Goal: Information Seeking & Learning: Learn about a topic

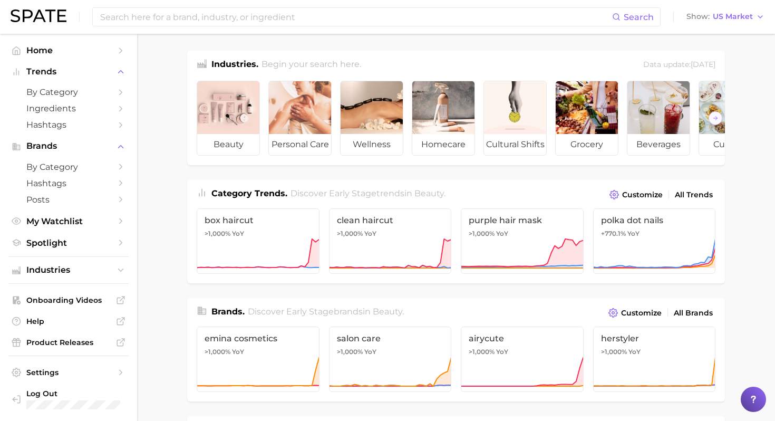
click at [76, 96] on span "by Category" at bounding box center [68, 92] width 84 height 10
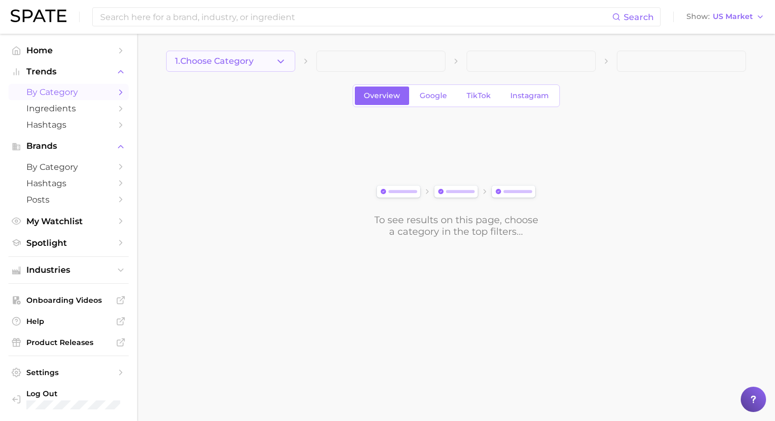
click at [277, 68] on button "1. Choose Category" at bounding box center [230, 61] width 129 height 21
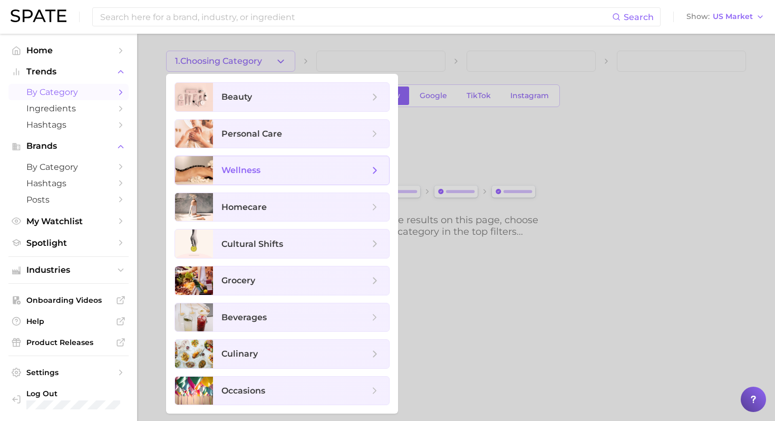
click at [337, 165] on span "wellness" at bounding box center [296, 171] width 148 height 12
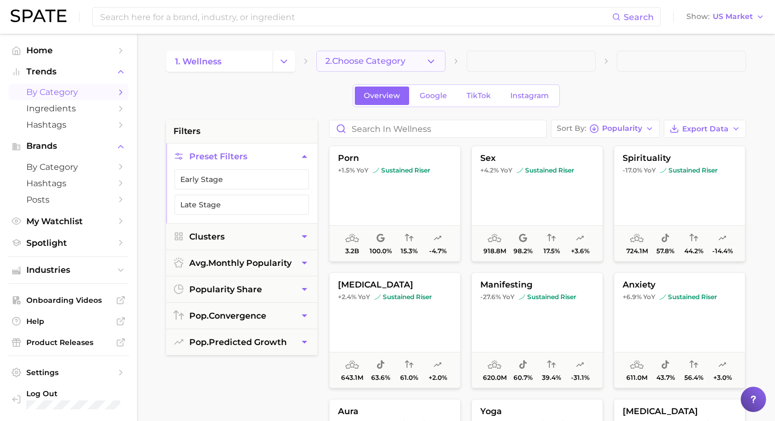
click at [425, 61] on button "2. Choose Category" at bounding box center [380, 61] width 129 height 21
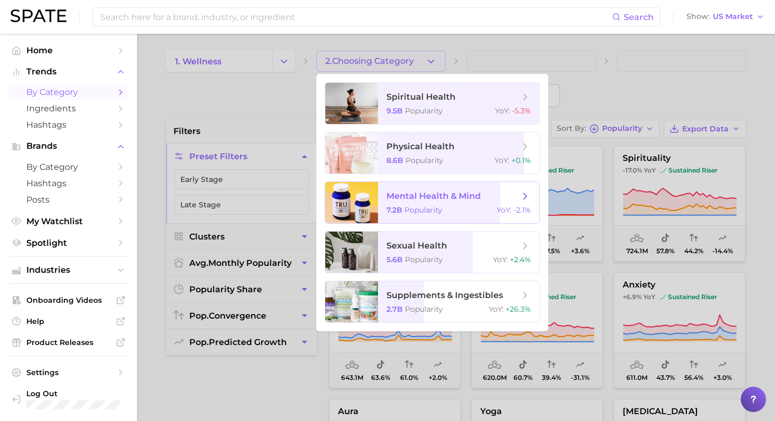
click at [492, 200] on span "mental health & mind" at bounding box center [453, 196] width 133 height 12
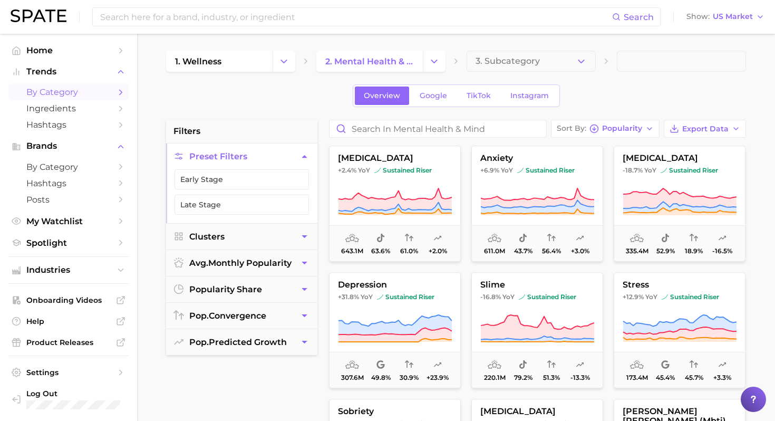
click at [522, 78] on div "1. wellness 2. mental health & mind 3. Subcategory Overview Google TikTok Insta…" at bounding box center [456, 416] width 580 height 730
click at [522, 90] on div "Overview Google TikTok Instagram" at bounding box center [456, 95] width 580 height 23
click at [522, 102] on div "Overview Google TikTok Instagram" at bounding box center [456, 95] width 580 height 23
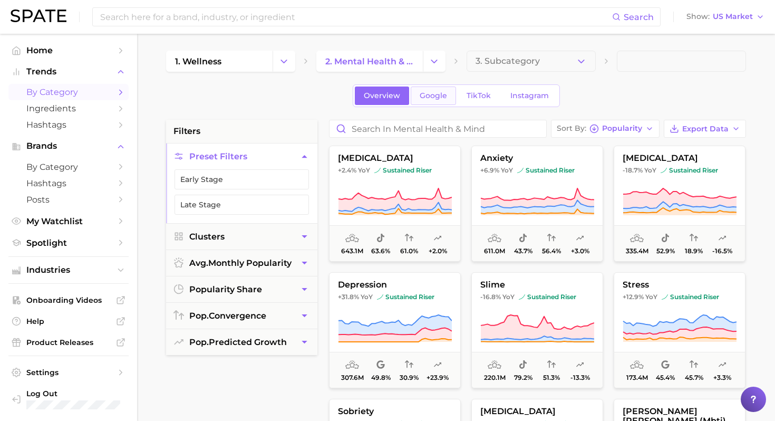
click at [438, 96] on span "Google" at bounding box center [433, 95] width 27 height 9
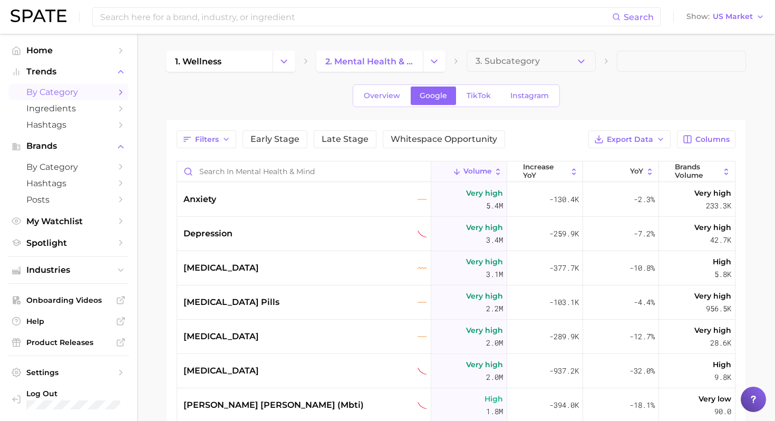
click at [297, 92] on div "Overview Google TikTok Instagram" at bounding box center [456, 95] width 580 height 23
click at [313, 98] on div "Overview Google TikTok Instagram" at bounding box center [456, 95] width 580 height 23
click at [216, 136] on span "Filters" at bounding box center [207, 139] width 24 height 9
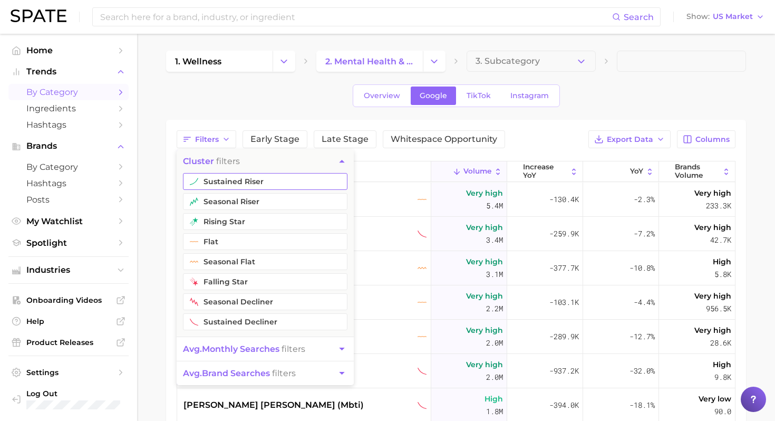
click at [269, 183] on button "sustained riser" at bounding box center [265, 181] width 165 height 17
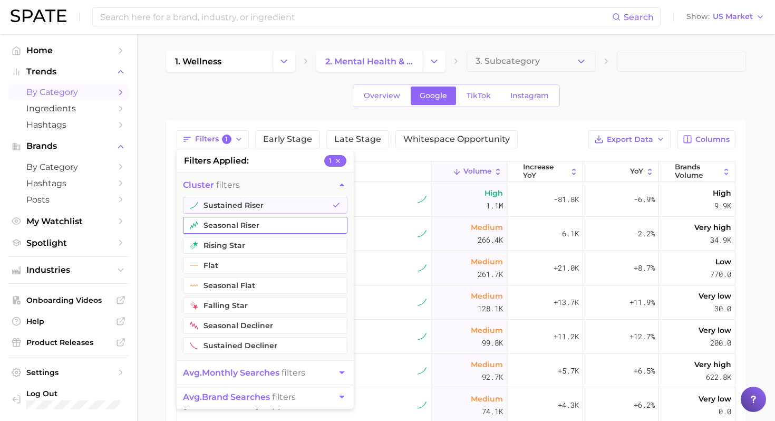
click at [228, 226] on button "seasonal riser" at bounding box center [265, 225] width 165 height 17
click at [225, 242] on button "rising star" at bounding box center [265, 245] width 165 height 17
click at [161, 251] on main "1. wellness 2. mental health & mind 3. Subcategory Overview Google TikTok Insta…" at bounding box center [456, 339] width 638 height 611
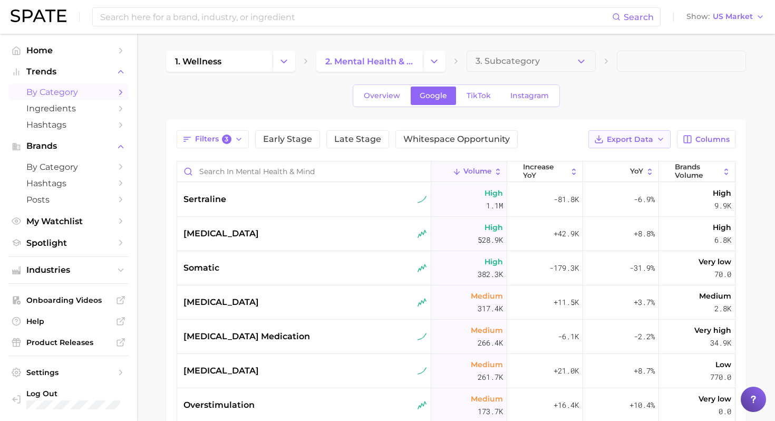
click at [522, 141] on span "Export Data" at bounding box center [630, 139] width 46 height 9
click at [522, 138] on span "Columns" at bounding box center [713, 139] width 34 height 9
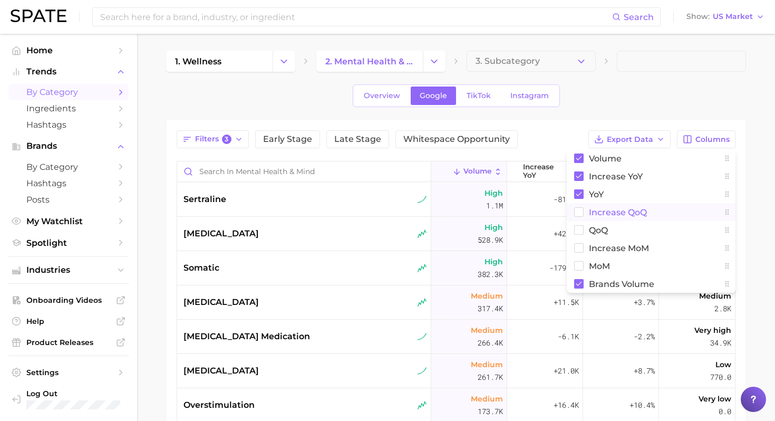
click at [522, 210] on span "increase QoQ" at bounding box center [618, 212] width 58 height 9
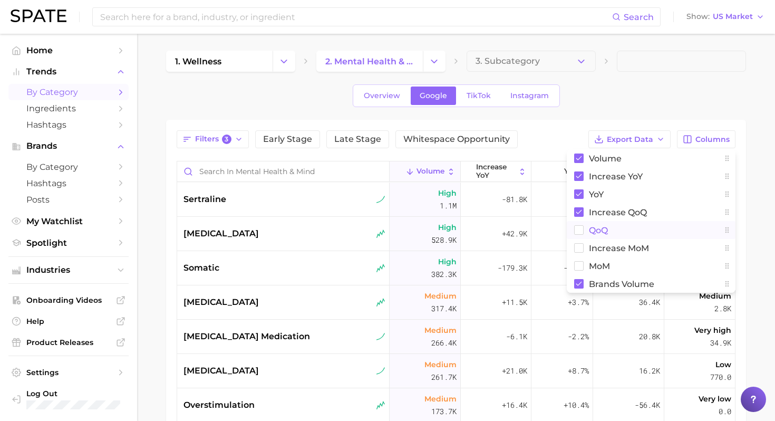
click at [522, 234] on span "QoQ" at bounding box center [598, 230] width 19 height 9
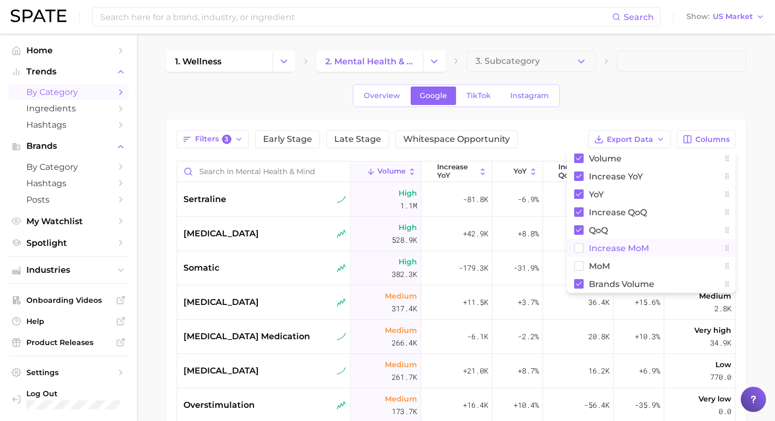
click at [522, 247] on span "increase MoM" at bounding box center [619, 248] width 60 height 9
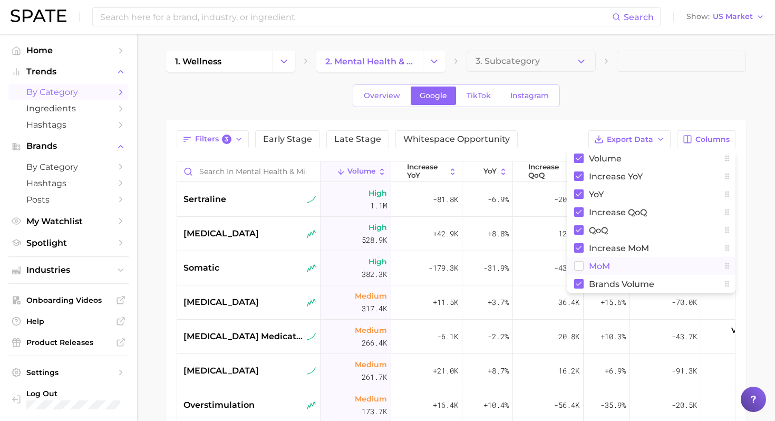
click at [522, 267] on span "MoM" at bounding box center [599, 266] width 21 height 9
click at [522, 108] on div "1. wellness 2. mental health & mind 3. Subcategory Overview Google TikTok Insta…" at bounding box center [456, 322] width 580 height 542
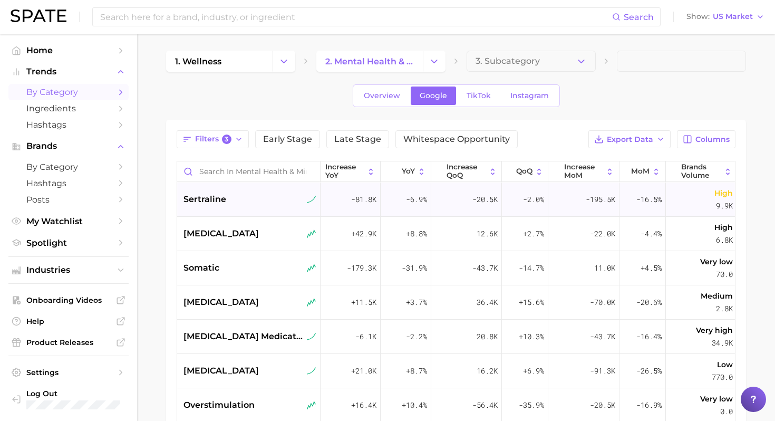
scroll to position [0, 83]
click at [522, 174] on span "increase MoM" at bounding box center [582, 171] width 39 height 16
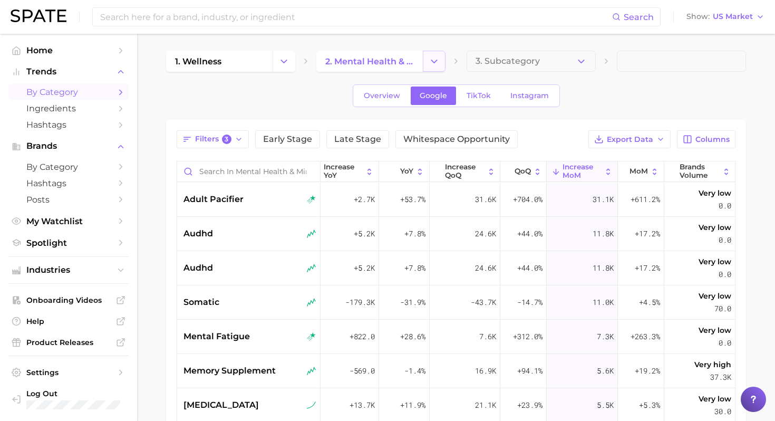
click at [427, 59] on button "Change Category" at bounding box center [434, 61] width 23 height 21
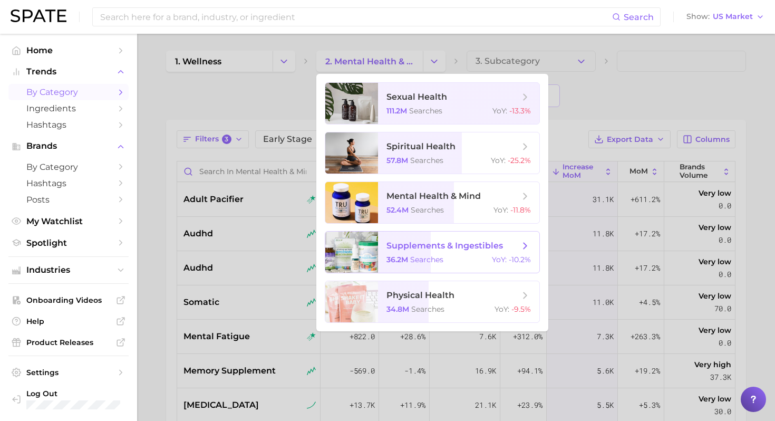
click at [466, 258] on div "36.2m searches YoY : -10.2%" at bounding box center [459, 259] width 145 height 9
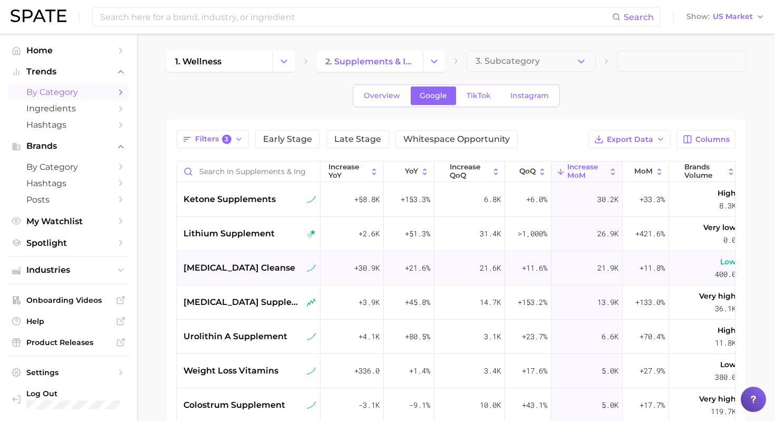
scroll to position [0, 83]
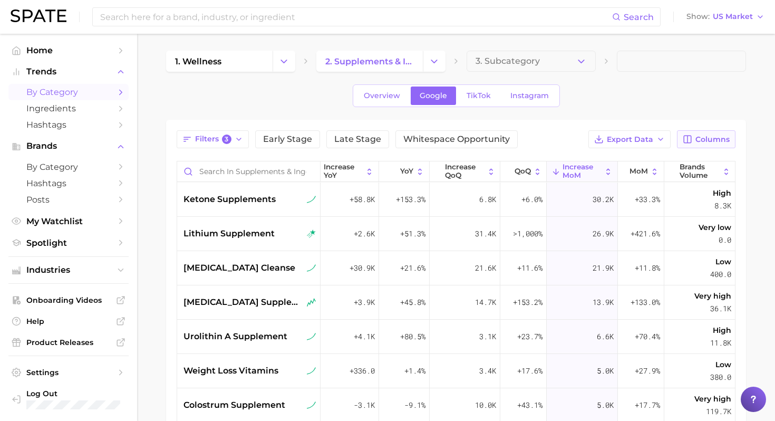
click at [522, 135] on span "Columns" at bounding box center [713, 139] width 34 height 9
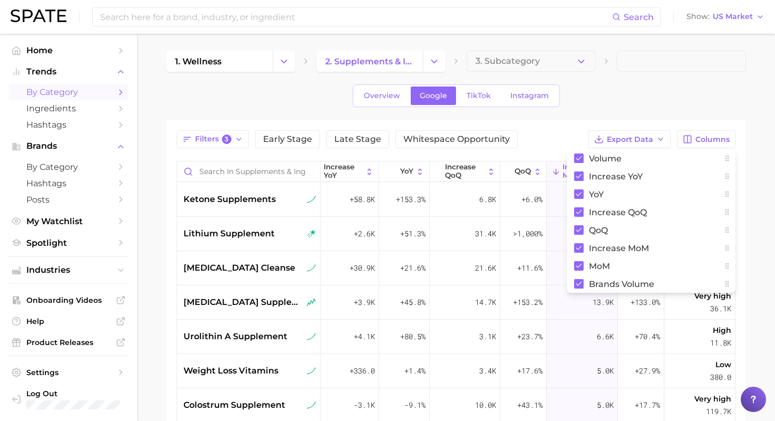
click at [522, 82] on div "1. wellness 2. supplements & ingestibles 3. Subcategory Overview Google TikTok …" at bounding box center [456, 322] width 580 height 542
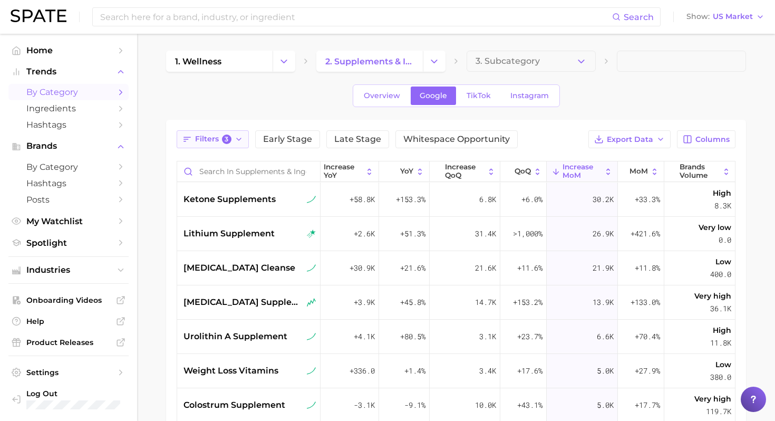
click at [237, 136] on icon "button" at bounding box center [239, 139] width 8 height 8
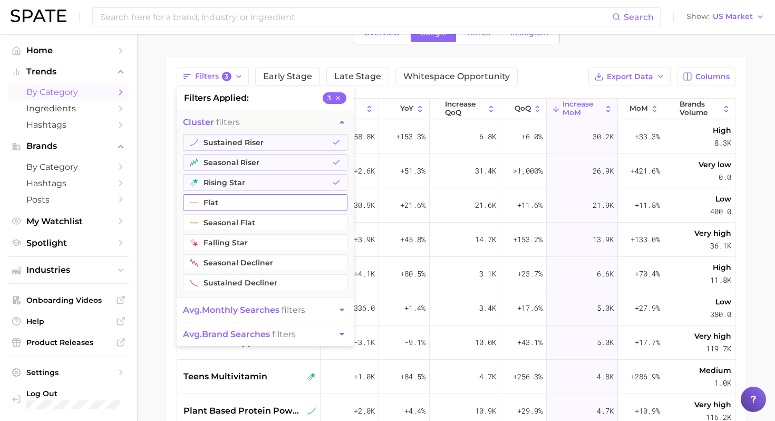
scroll to position [68, 0]
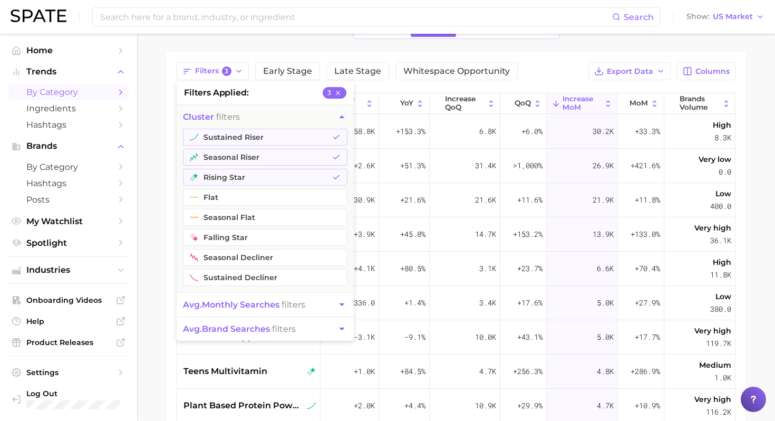
click at [302, 307] on span "avg. monthly searches filters" at bounding box center [244, 305] width 122 height 10
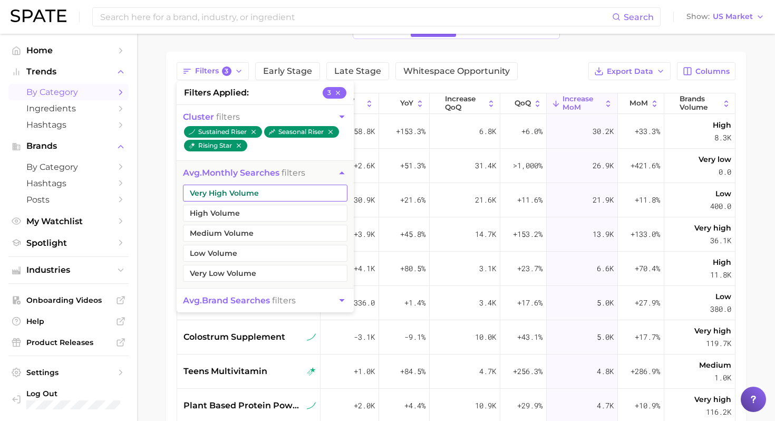
click at [288, 196] on button "Very High Volume" at bounding box center [265, 193] width 165 height 17
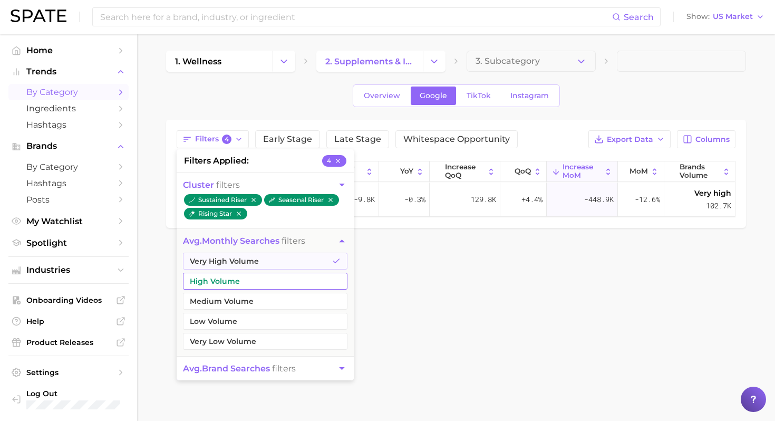
click at [252, 278] on button "High Volume" at bounding box center [265, 281] width 165 height 17
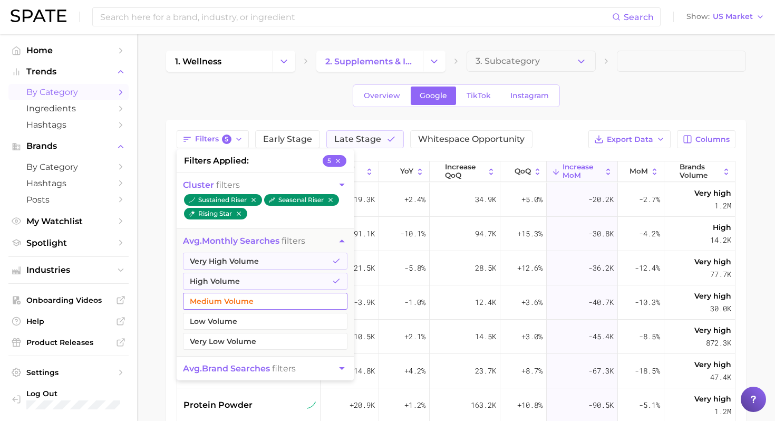
click at [252, 301] on button "Medium Volume" at bounding box center [265, 301] width 165 height 17
click at [157, 235] on main "1. wellness 2. supplements & ingestibles 3. Subcategory Overview Google TikTok …" at bounding box center [456, 339] width 638 height 611
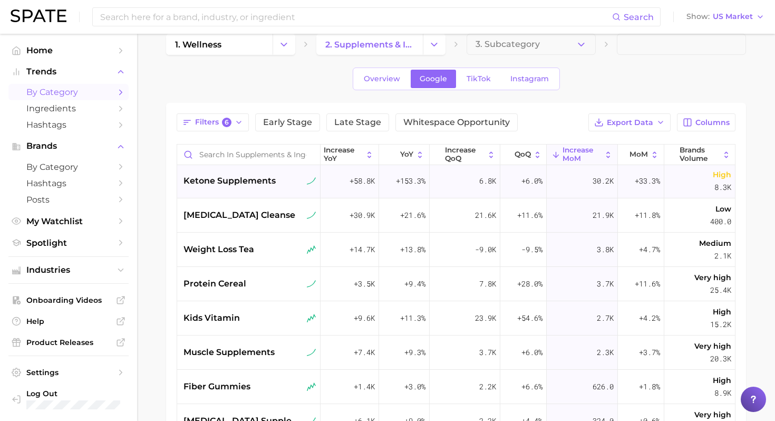
scroll to position [0, 83]
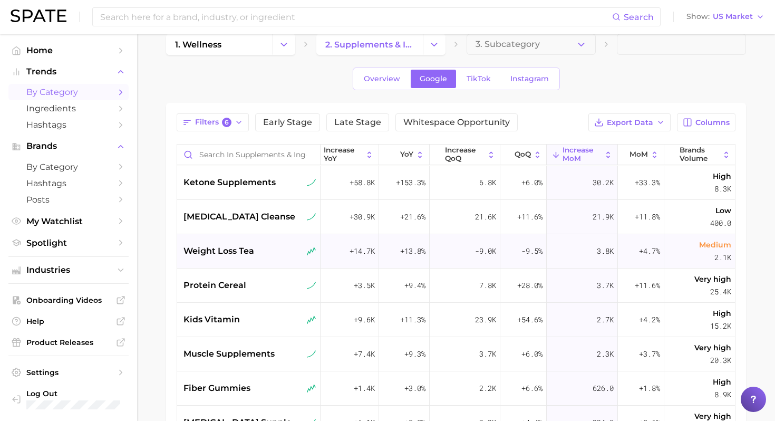
click at [248, 251] on span "weight loss tea" at bounding box center [219, 251] width 71 height 13
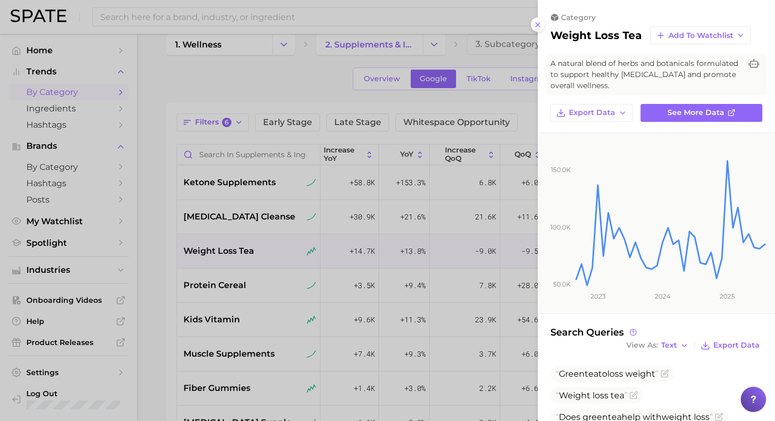
click at [152, 251] on div at bounding box center [387, 210] width 775 height 421
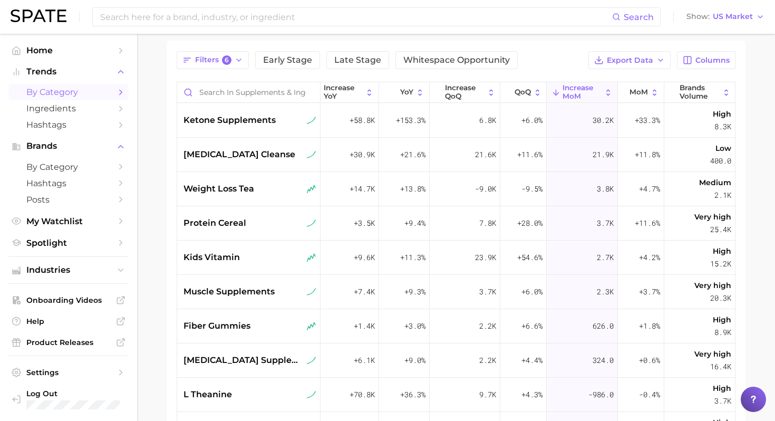
scroll to position [81, 0]
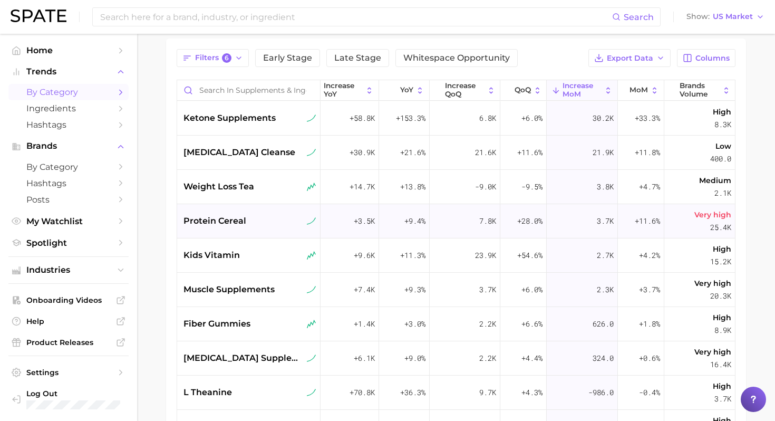
click at [249, 226] on div "protein cereal" at bounding box center [250, 221] width 133 height 13
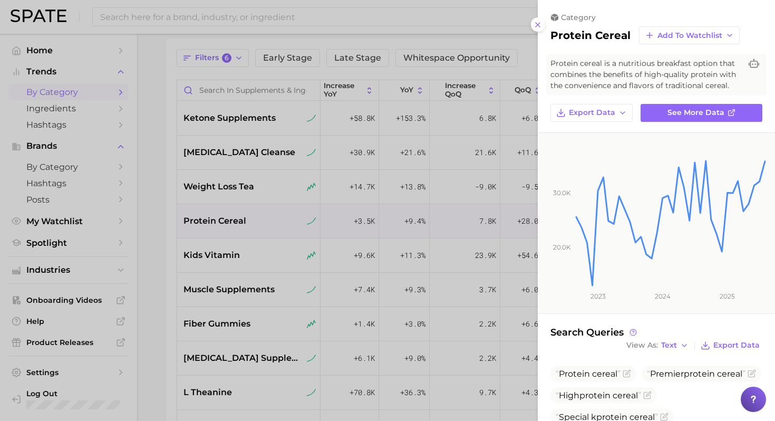
click at [215, 219] on div at bounding box center [387, 210] width 775 height 421
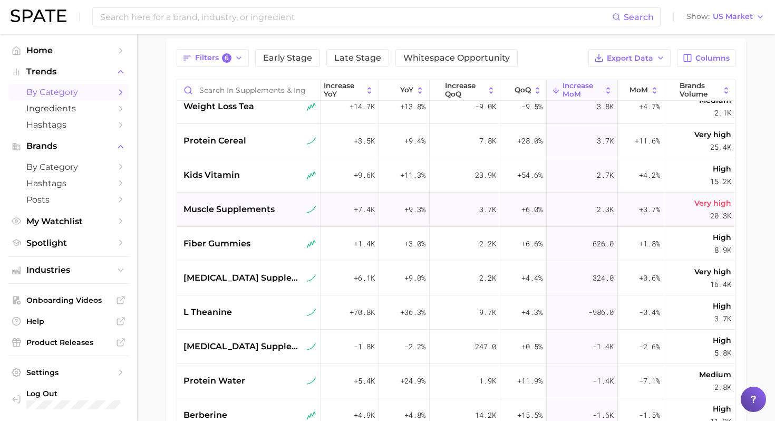
scroll to position [0, 83]
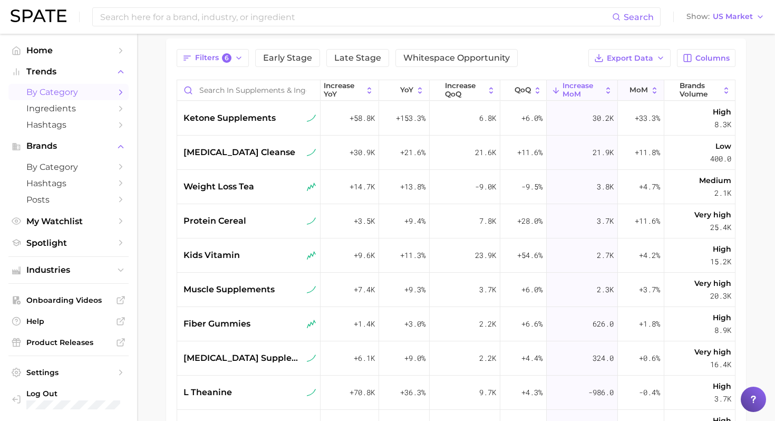
click at [522, 91] on span "MoM" at bounding box center [639, 90] width 18 height 8
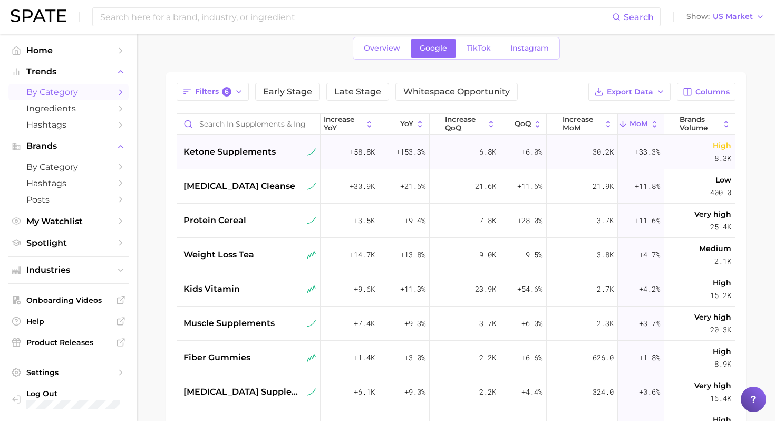
scroll to position [50, 0]
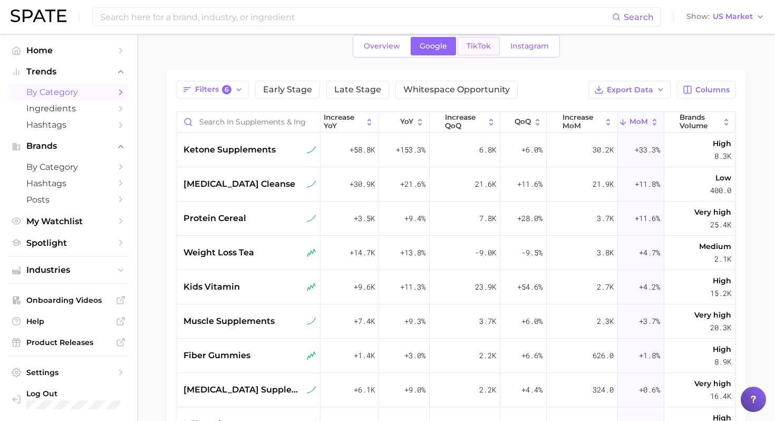
click at [481, 47] on span "TikTok" at bounding box center [479, 46] width 24 height 9
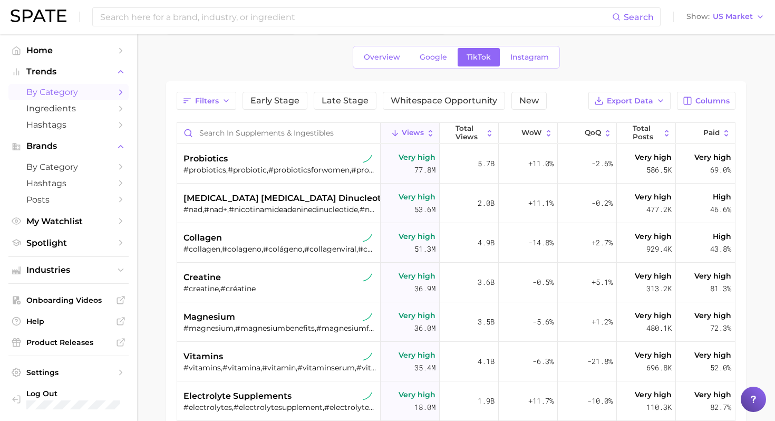
scroll to position [44, 0]
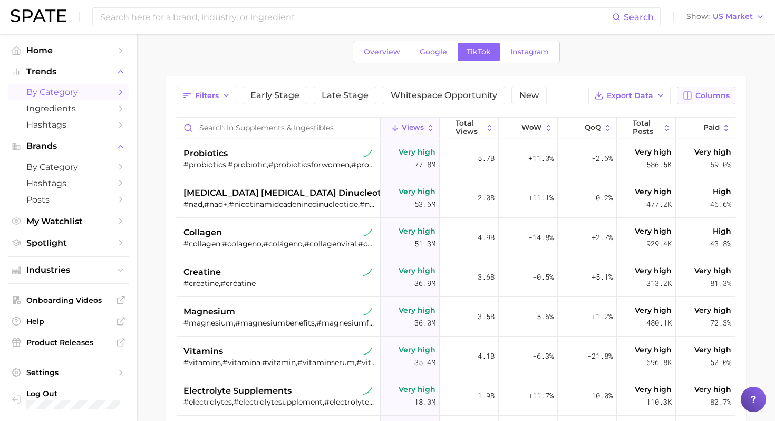
click at [522, 102] on button "Columns" at bounding box center [706, 95] width 59 height 18
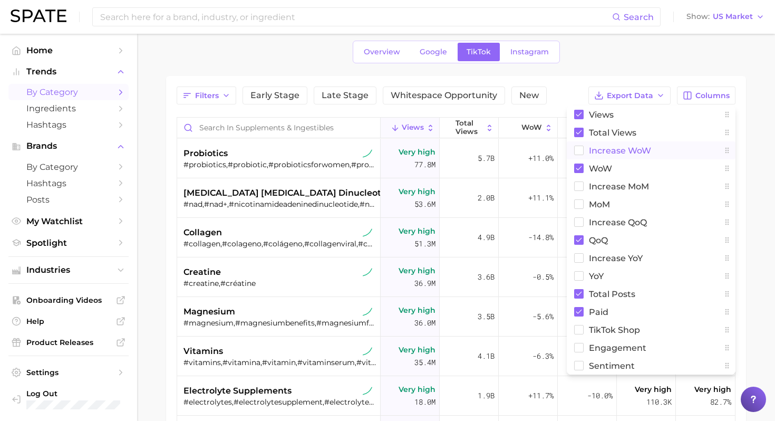
click at [522, 150] on span "Increase WoW" at bounding box center [620, 150] width 62 height 9
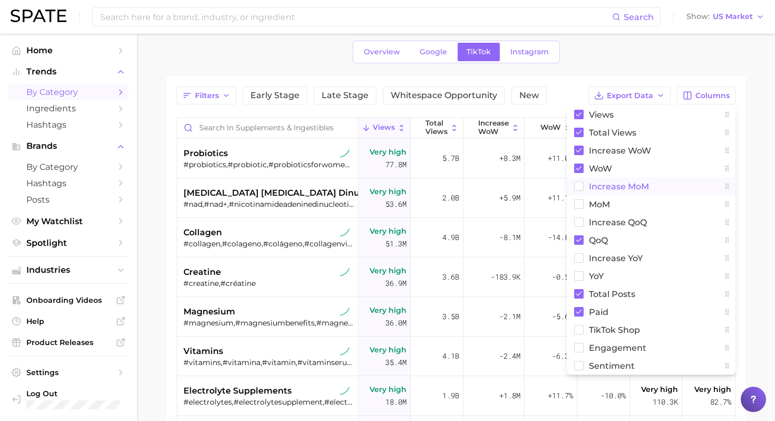
click at [522, 185] on span "increase MoM" at bounding box center [619, 186] width 60 height 9
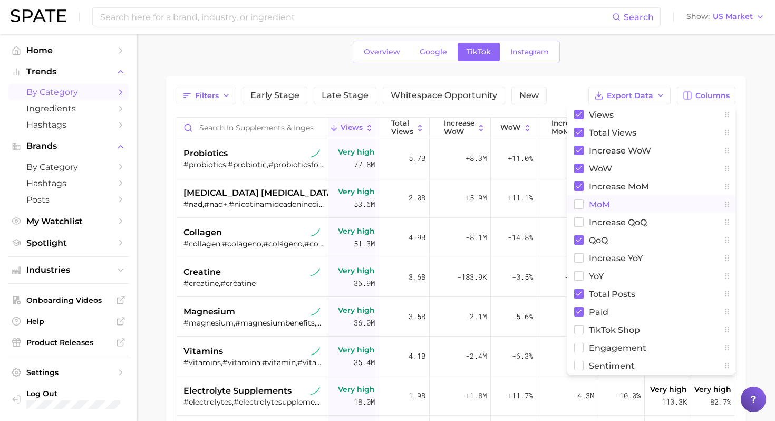
click at [522, 204] on span "MoM" at bounding box center [599, 204] width 21 height 9
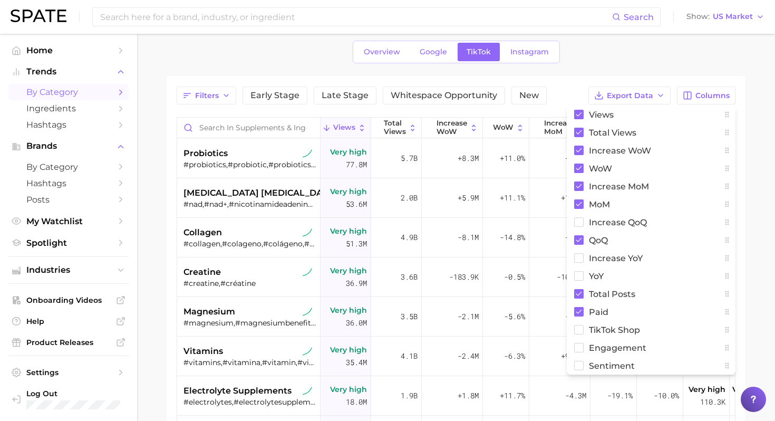
click at [522, 62] on div "Overview Google TikTok Instagram" at bounding box center [456, 52] width 580 height 23
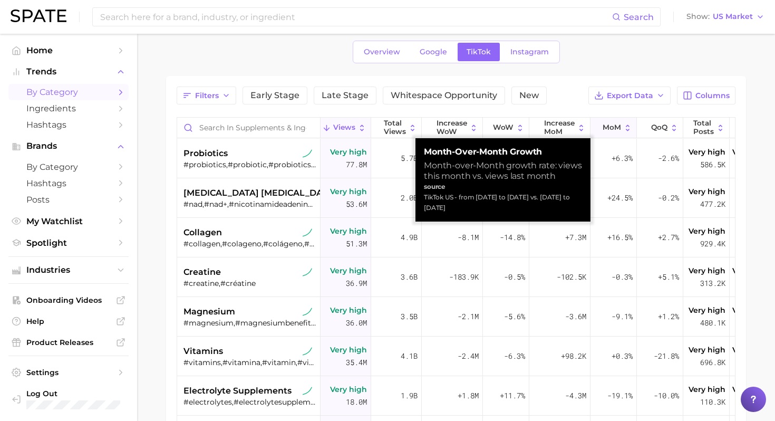
click at [522, 131] on span "MoM" at bounding box center [612, 127] width 18 height 8
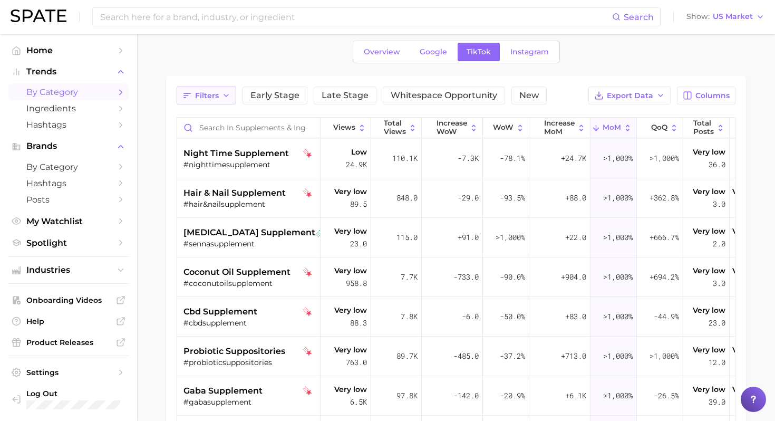
click at [210, 95] on span "Filters" at bounding box center [207, 95] width 24 height 9
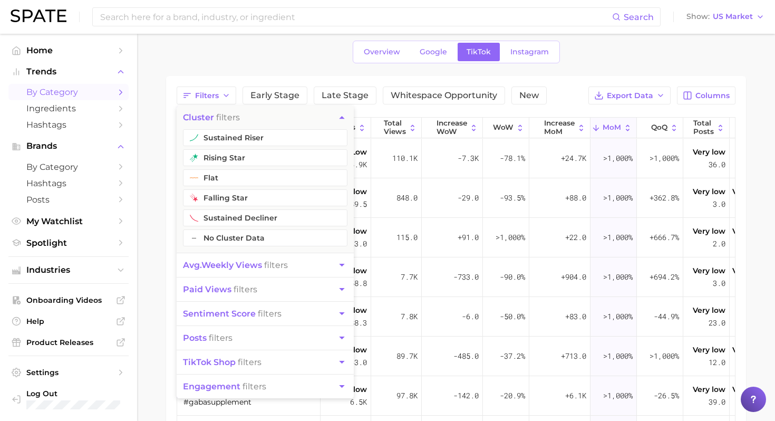
click at [247, 147] on ul "sustained riser rising star flat falling star sustained decliner – No Cluster D…" at bounding box center [265, 190] width 177 height 123
click at [254, 138] on button "sustained riser" at bounding box center [265, 137] width 165 height 17
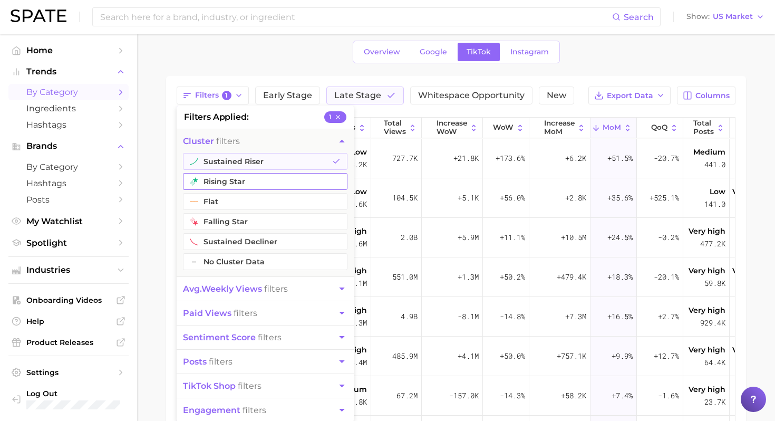
click at [228, 184] on button "rising star" at bounding box center [265, 181] width 165 height 17
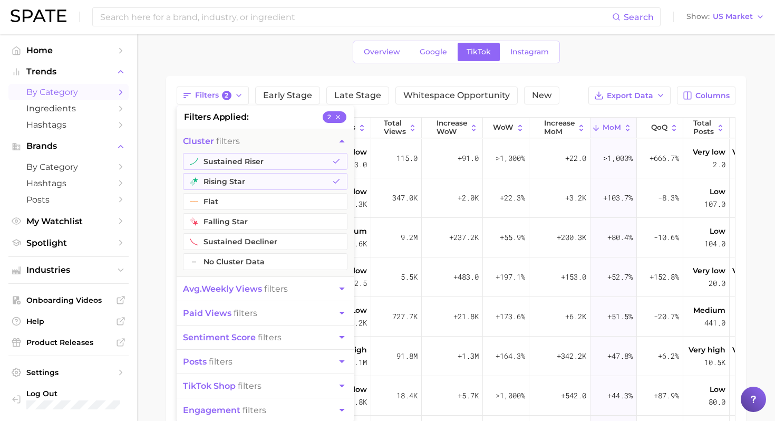
click at [162, 196] on main "1. wellness 2. supplements & ingestibles 3. Subcategory Overview Google TikTok …" at bounding box center [456, 295] width 638 height 611
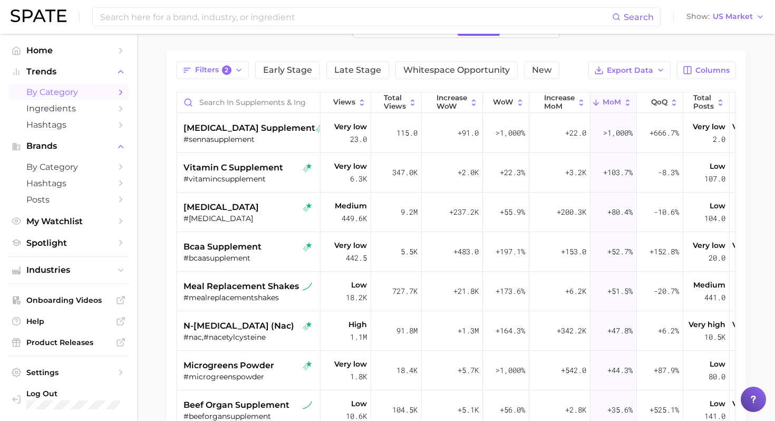
scroll to position [70, 0]
click at [273, 134] on div "#sennasupplement" at bounding box center [250, 137] width 133 height 9
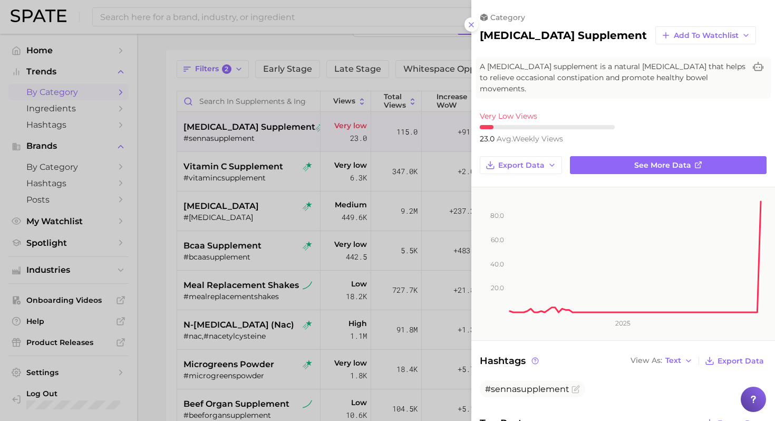
scroll to position [0, 0]
click at [172, 202] on div at bounding box center [387, 210] width 775 height 421
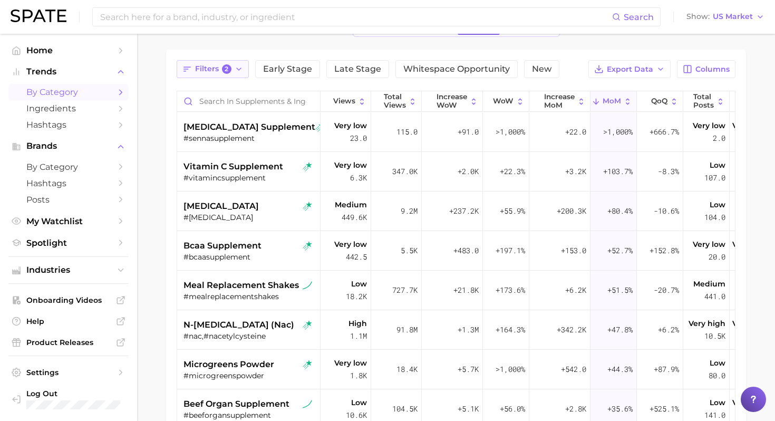
click at [237, 73] on icon "button" at bounding box center [239, 69] width 8 height 8
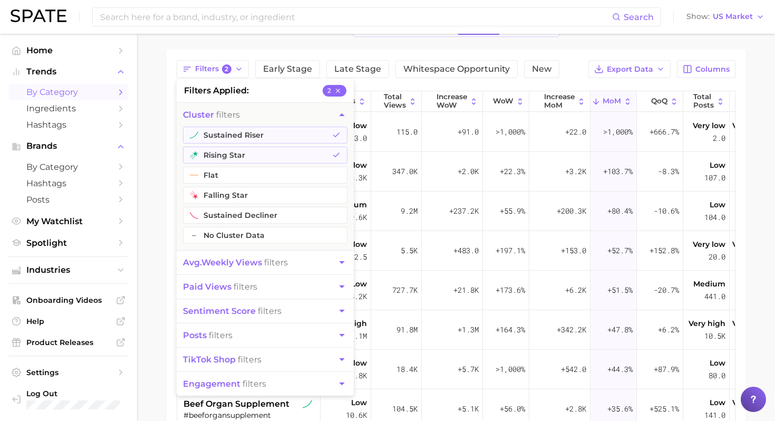
click at [249, 265] on span "avg. weekly views" at bounding box center [222, 262] width 79 height 10
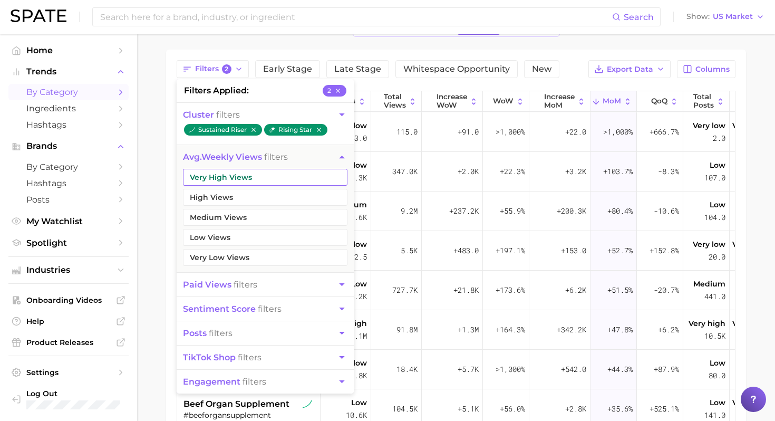
click at [286, 182] on button "Very High Views" at bounding box center [265, 177] width 165 height 17
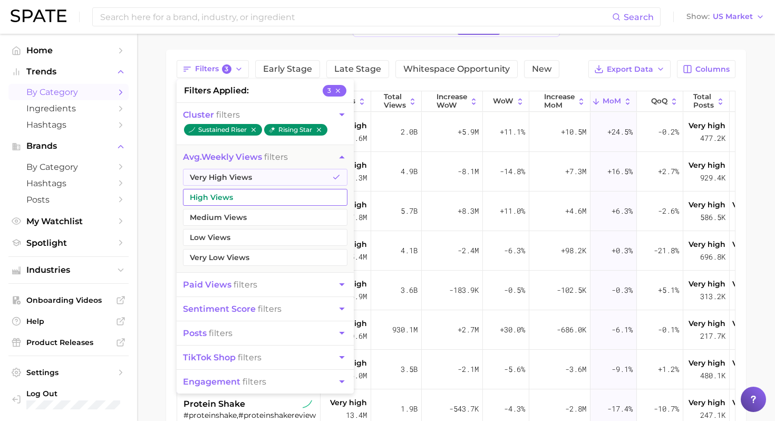
click at [271, 197] on button "High Views" at bounding box center [265, 197] width 165 height 17
click at [267, 214] on button "Medium Views" at bounding box center [265, 217] width 165 height 17
click at [156, 208] on main "1. wellness 2. supplements & ingestibles 3. Subcategory Overview Google TikTok …" at bounding box center [456, 269] width 638 height 611
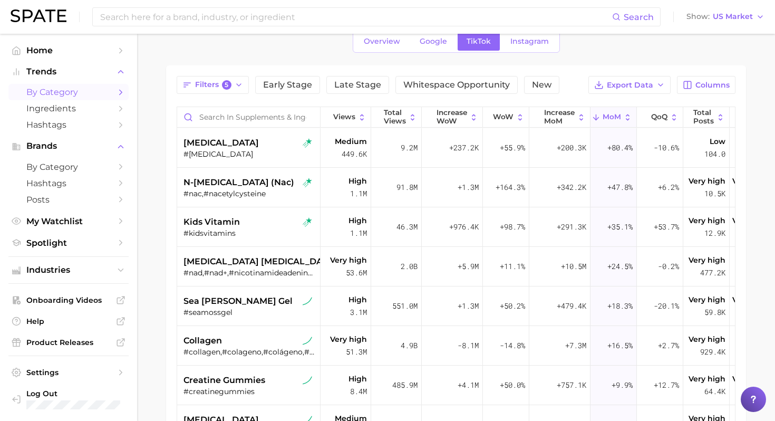
scroll to position [45, 0]
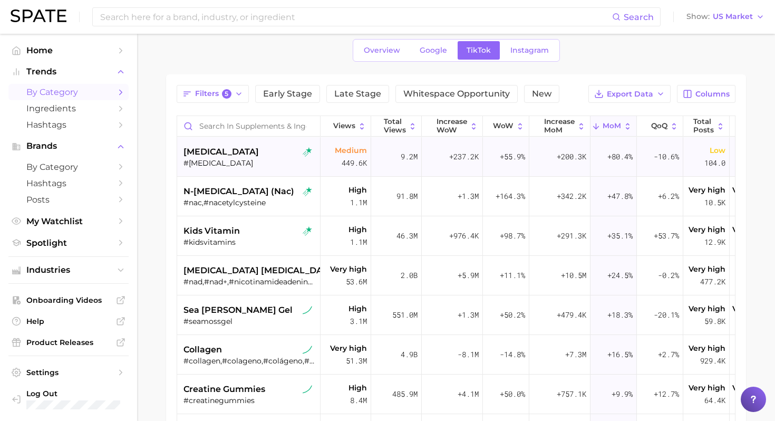
click at [238, 159] on div "#[MEDICAL_DATA]" at bounding box center [250, 162] width 133 height 9
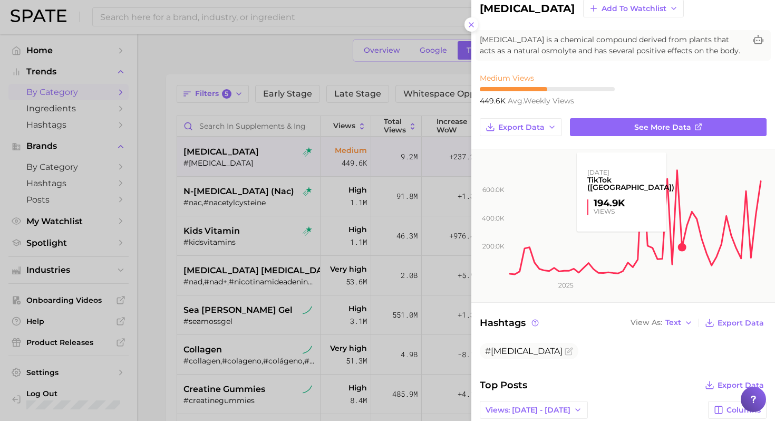
scroll to position [44, 0]
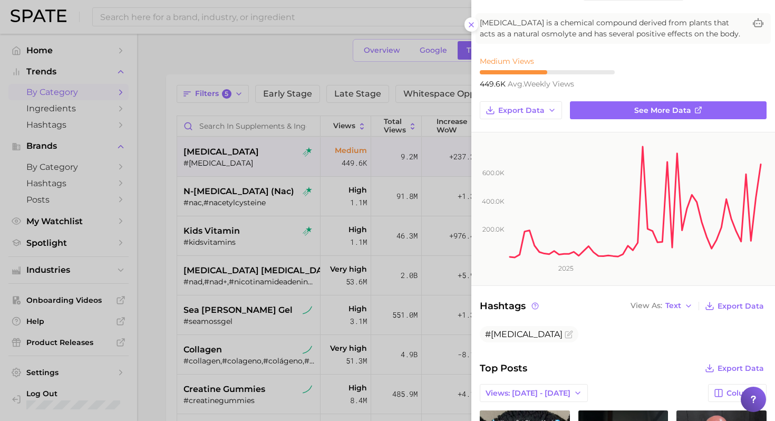
click at [146, 238] on div at bounding box center [387, 210] width 775 height 421
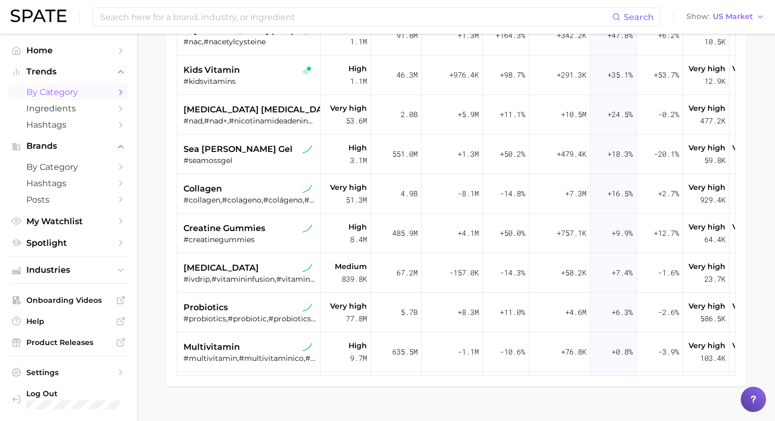
scroll to position [207, 0]
click at [234, 160] on div "#seamossgel" at bounding box center [250, 159] width 133 height 9
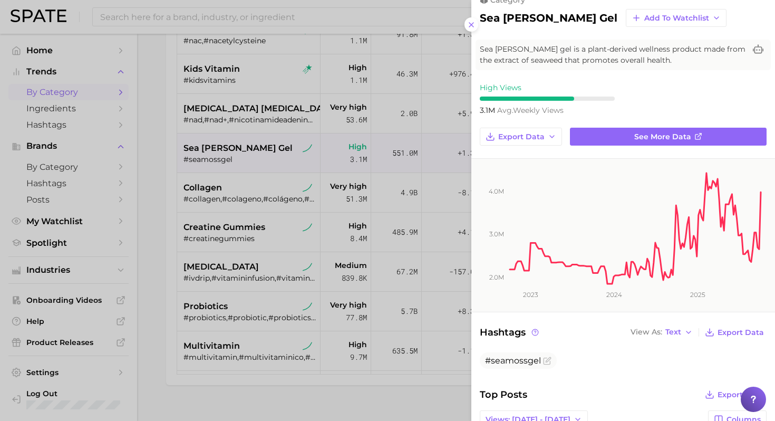
scroll to position [0, 0]
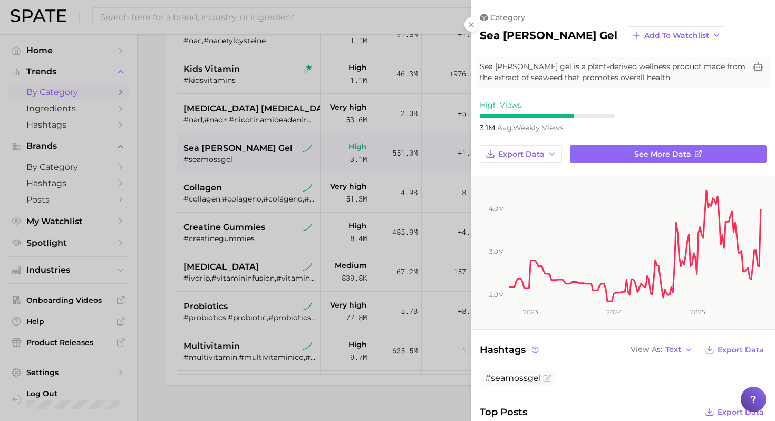
click at [153, 224] on div at bounding box center [387, 210] width 775 height 421
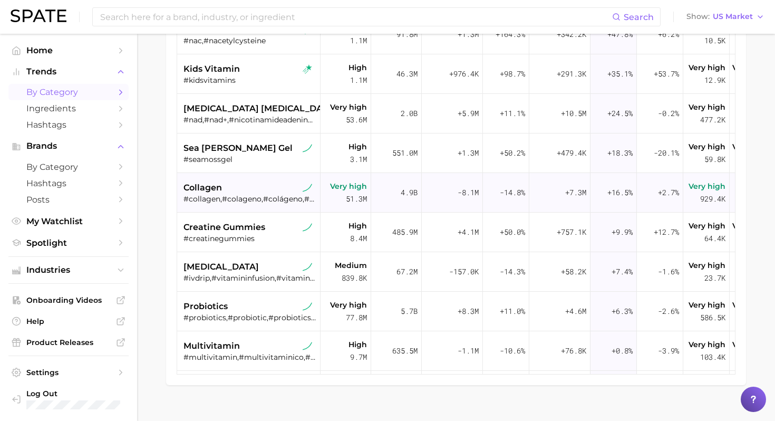
click at [261, 201] on div "#collagen,#colageno,#colágeno,#collagenviral,#collagenproduction,#colagenonatur…" at bounding box center [250, 198] width 133 height 9
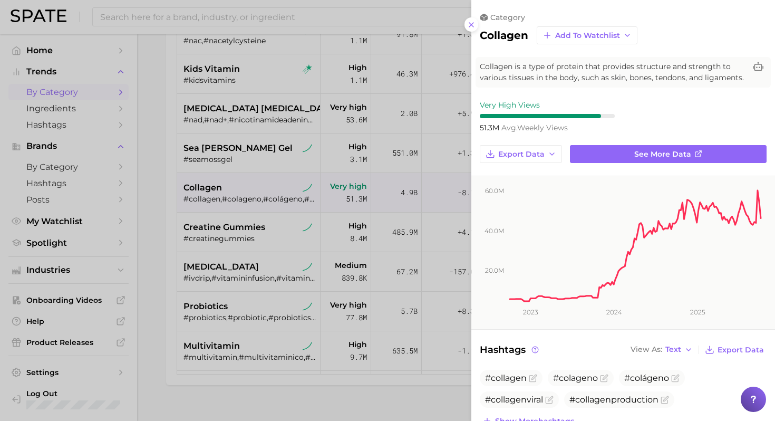
click at [156, 207] on div at bounding box center [387, 210] width 775 height 421
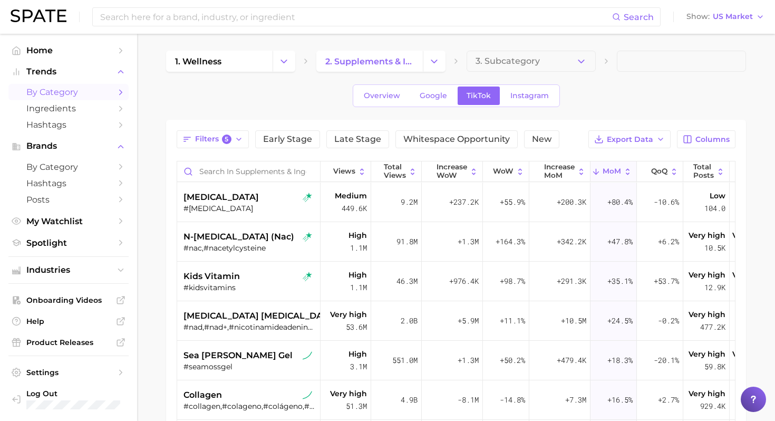
click at [522, 87] on div "Overview Google TikTok Instagram" at bounding box center [456, 95] width 580 height 23
click at [522, 60] on icon "button" at bounding box center [581, 61] width 11 height 11
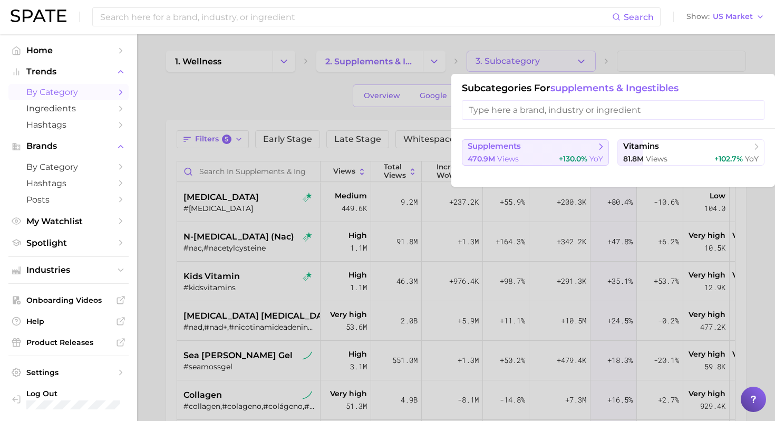
click at [522, 151] on icon at bounding box center [601, 146] width 11 height 11
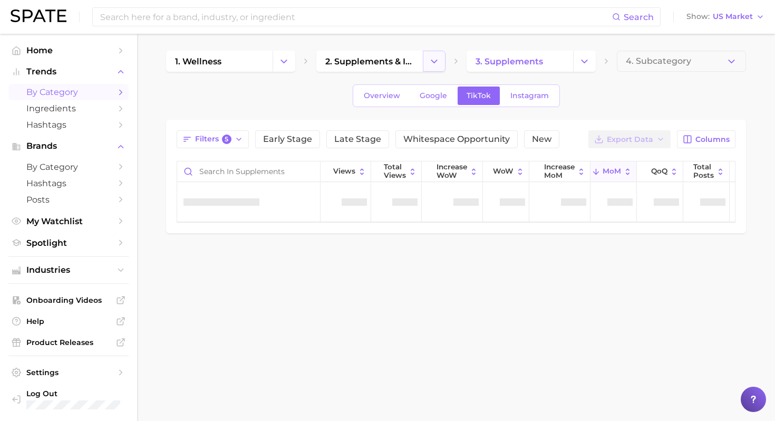
click at [432, 56] on icon "Change Category" at bounding box center [434, 61] width 11 height 11
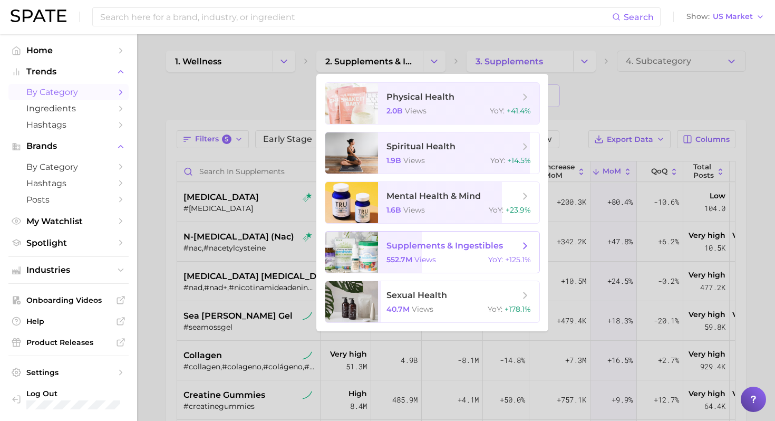
click at [415, 256] on span "views" at bounding box center [426, 259] width 22 height 9
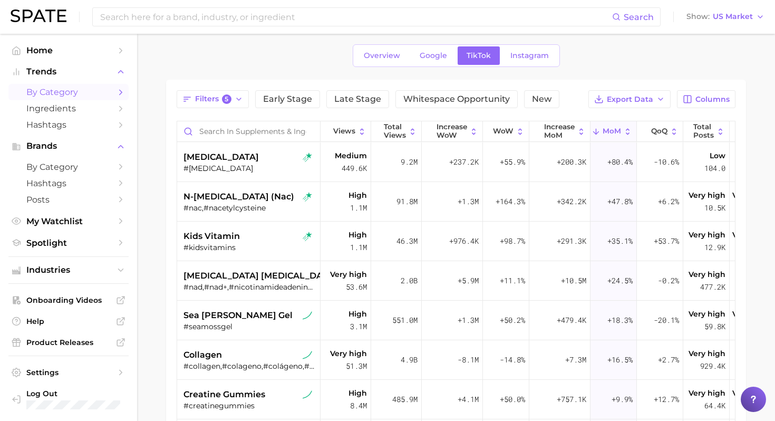
scroll to position [60, 0]
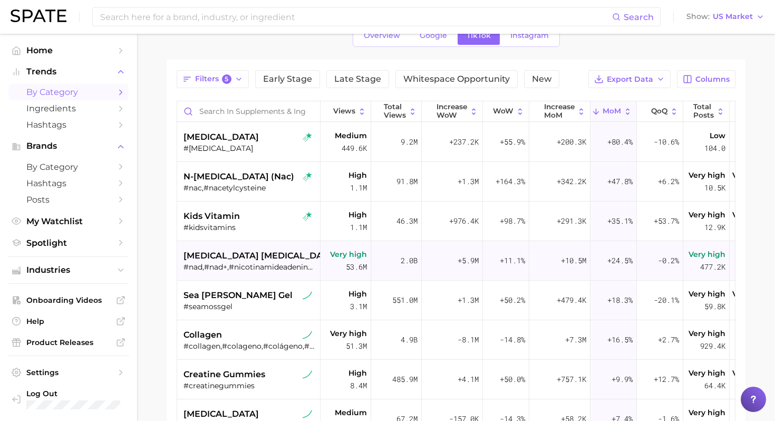
click at [254, 263] on div "#nad,#nad+,#nicotinamideadeninedinucleotide,#nadplusbeauty" at bounding box center [250, 266] width 133 height 9
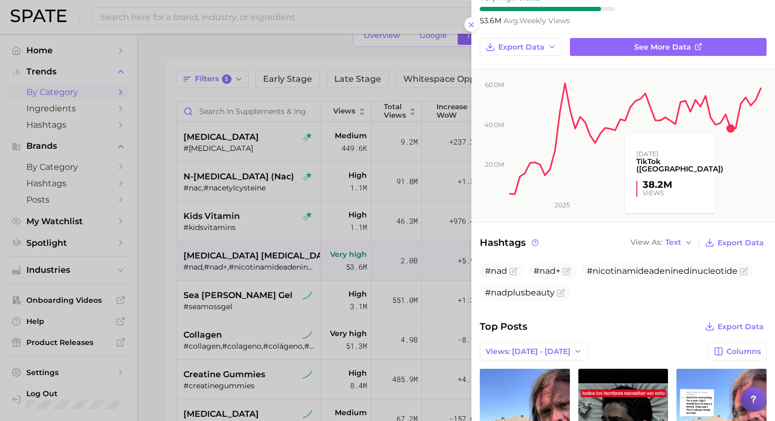
scroll to position [130, 0]
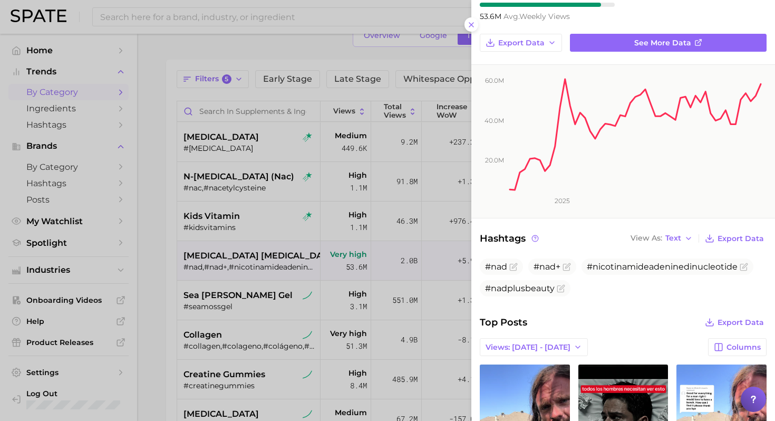
click at [209, 246] on div at bounding box center [387, 210] width 775 height 421
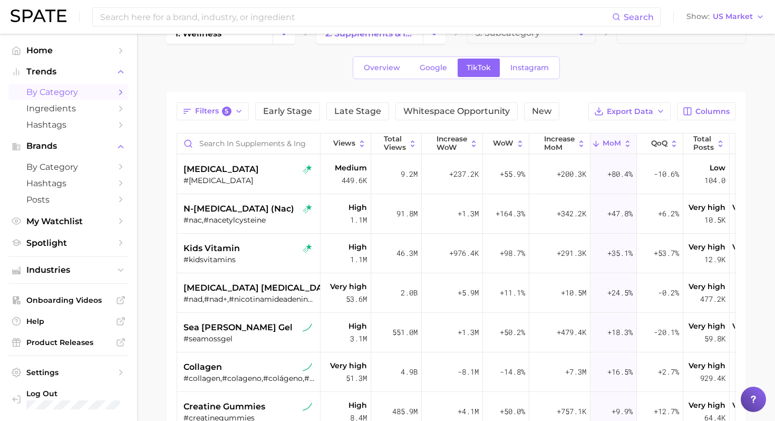
scroll to position [0, 0]
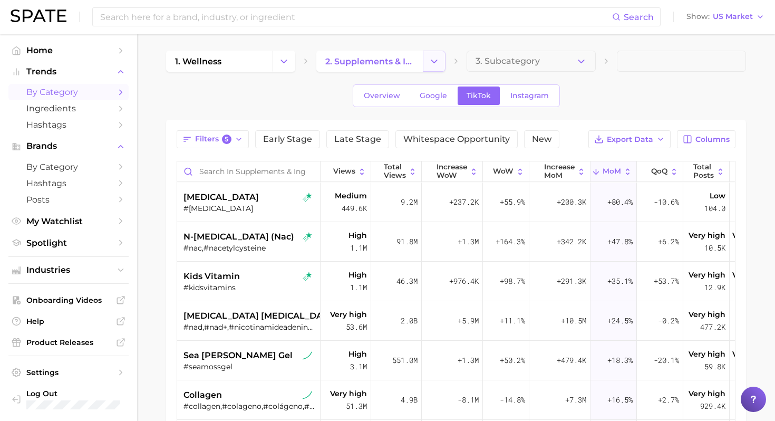
click at [439, 61] on icon "Change Category" at bounding box center [434, 61] width 11 height 11
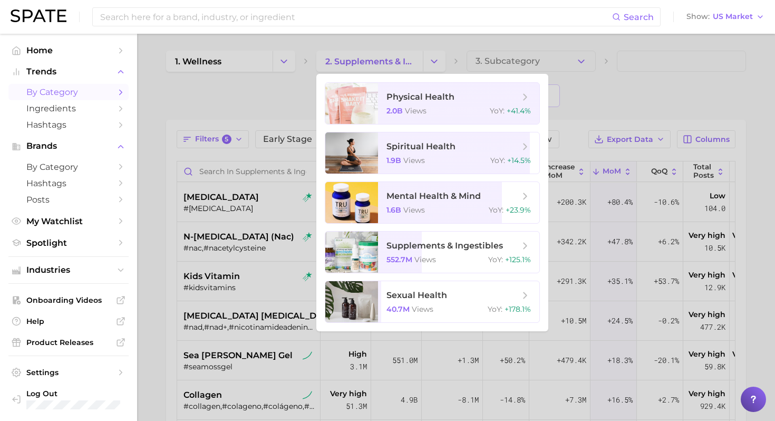
click at [272, 62] on div at bounding box center [387, 210] width 775 height 421
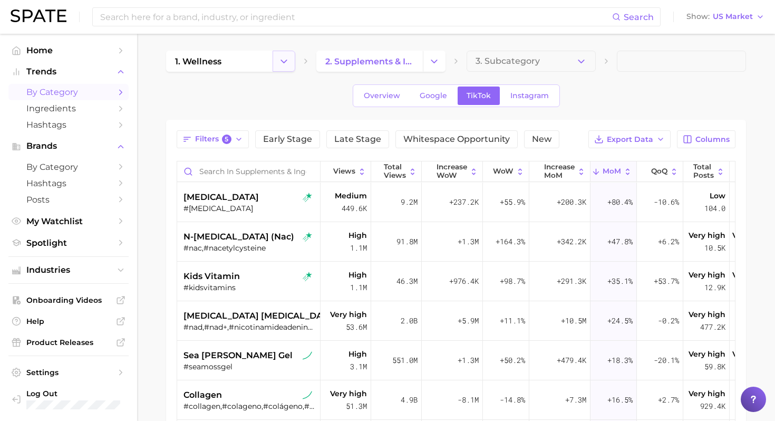
click at [287, 57] on icon "Change Category" at bounding box center [283, 61] width 11 height 11
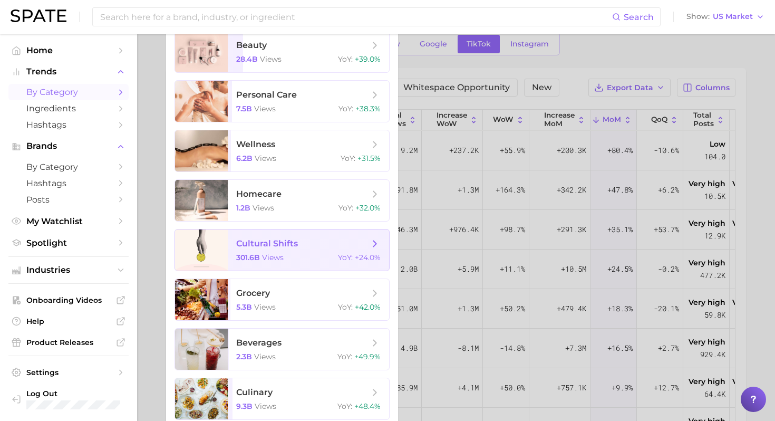
scroll to position [62, 0]
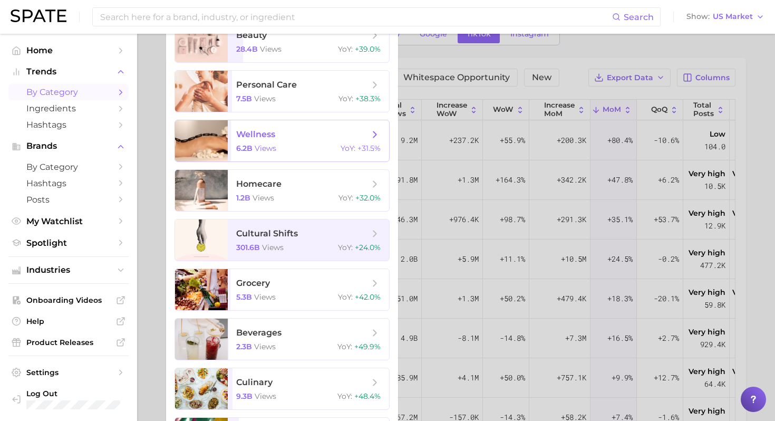
click at [316, 140] on span "wellness" at bounding box center [302, 135] width 133 height 12
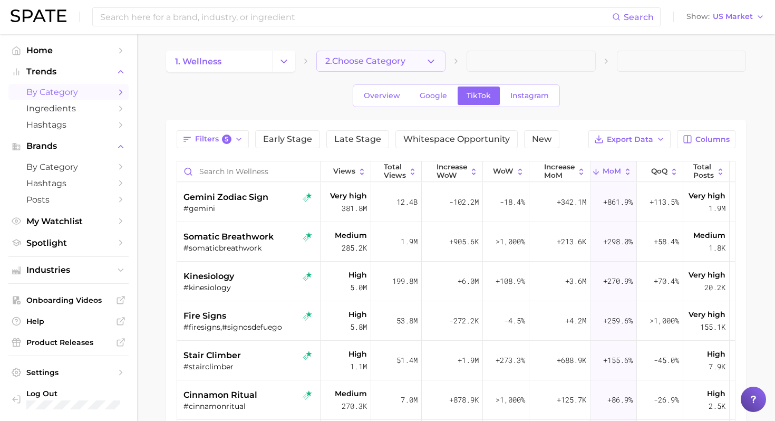
click at [441, 62] on button "2. Choose Category" at bounding box center [380, 61] width 129 height 21
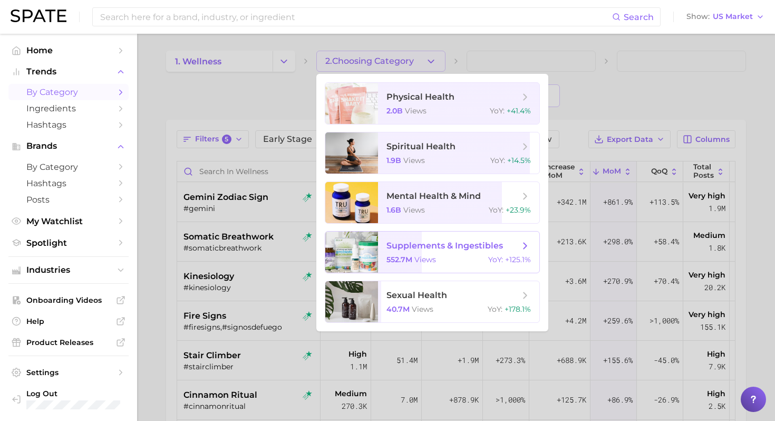
click at [443, 243] on span "supplements & ingestibles" at bounding box center [445, 246] width 117 height 10
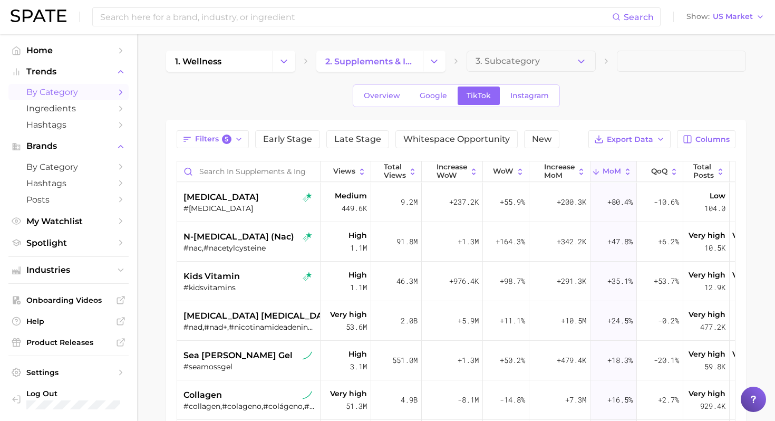
click at [159, 212] on main "1. wellness 2. supplements & ingestibles 3. Subcategory Overview Google TikTok …" at bounding box center [456, 339] width 638 height 611
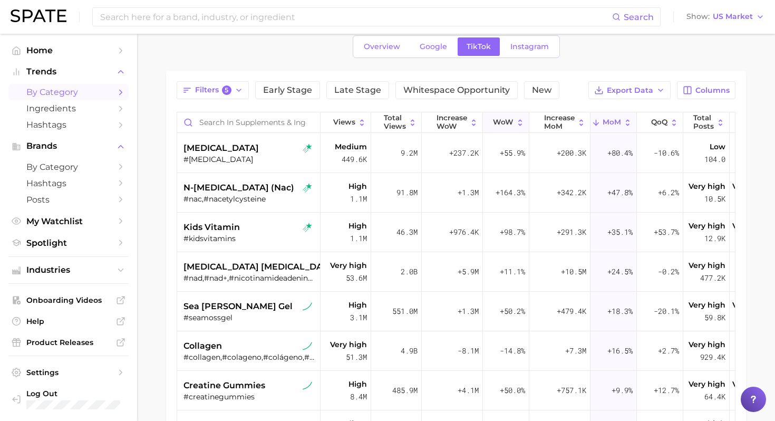
click at [501, 123] on span "WoW" at bounding box center [503, 122] width 21 height 8
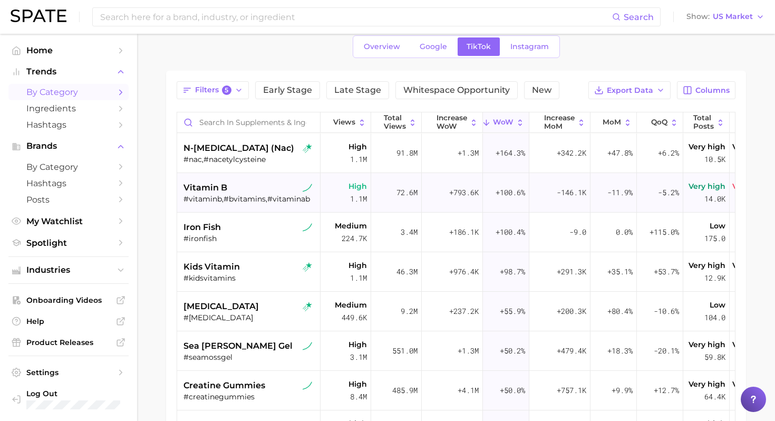
click at [254, 198] on div "#vitaminb,#bvitamins,#vitaminab" at bounding box center [250, 198] width 133 height 9
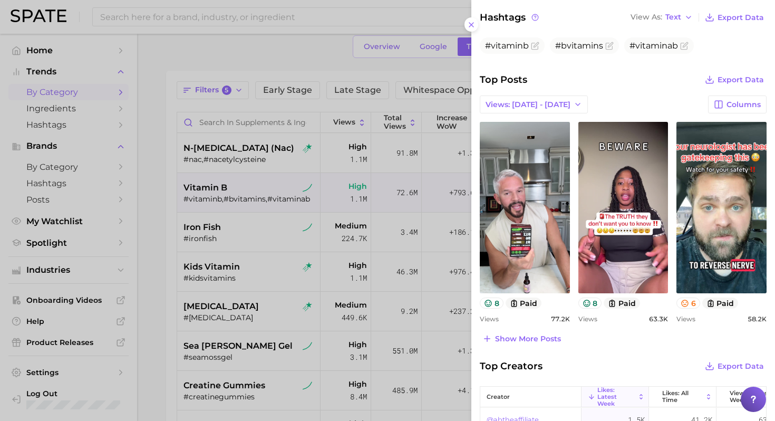
scroll to position [386, 0]
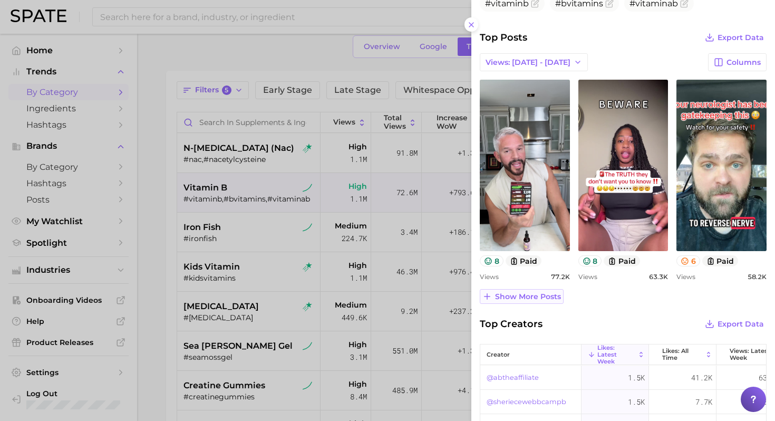
click at [522, 296] on span "Show more posts" at bounding box center [528, 296] width 66 height 9
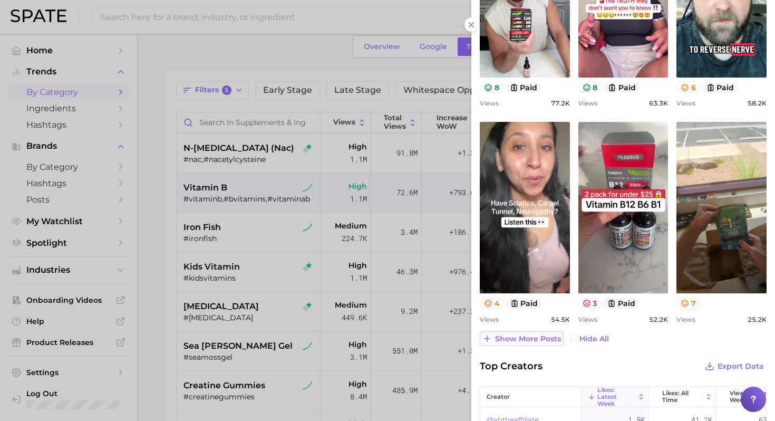
click at [522, 338] on span "Show more posts" at bounding box center [528, 338] width 66 height 9
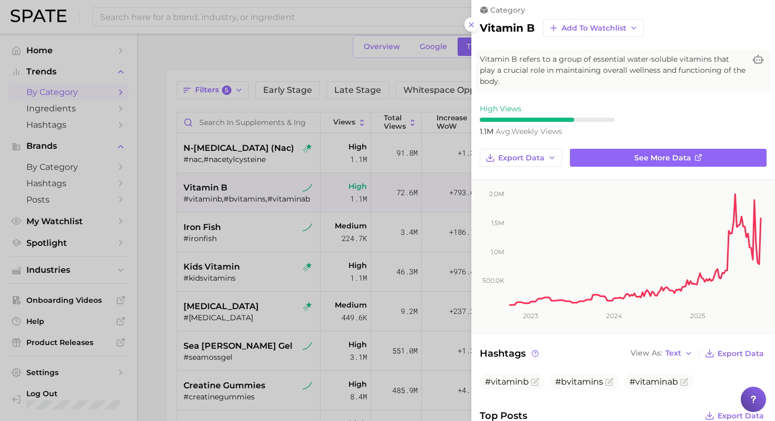
scroll to position [0, 0]
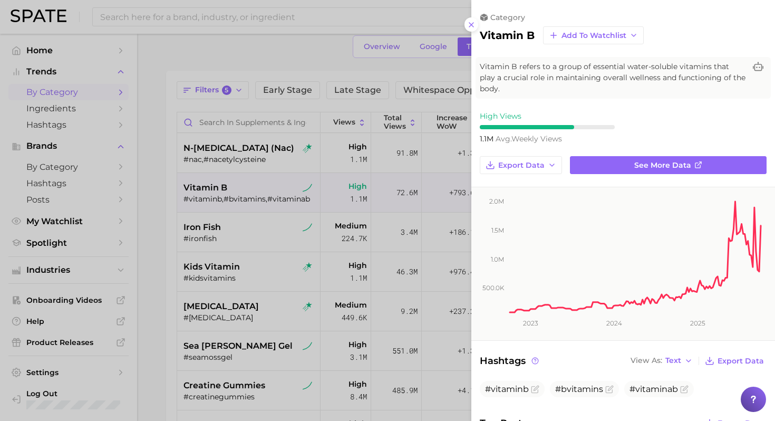
click at [355, 48] on div at bounding box center [387, 210] width 775 height 421
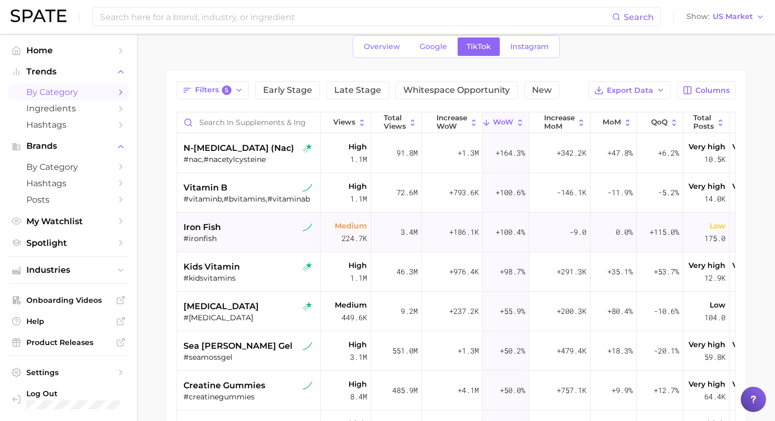
click at [266, 239] on div "#ironfish" at bounding box center [250, 238] width 133 height 9
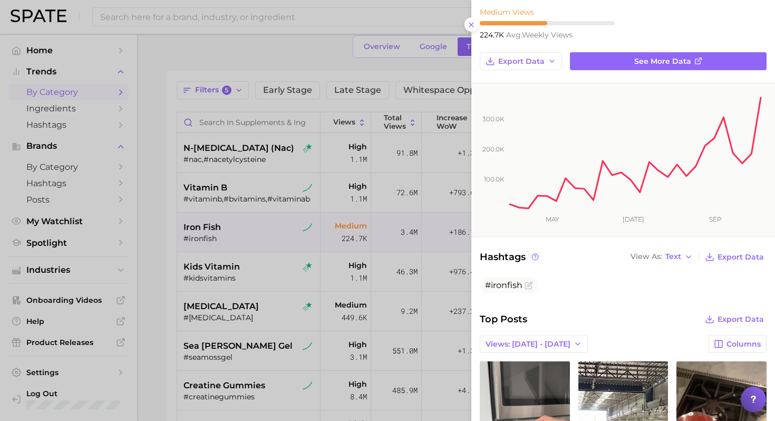
scroll to position [123, 0]
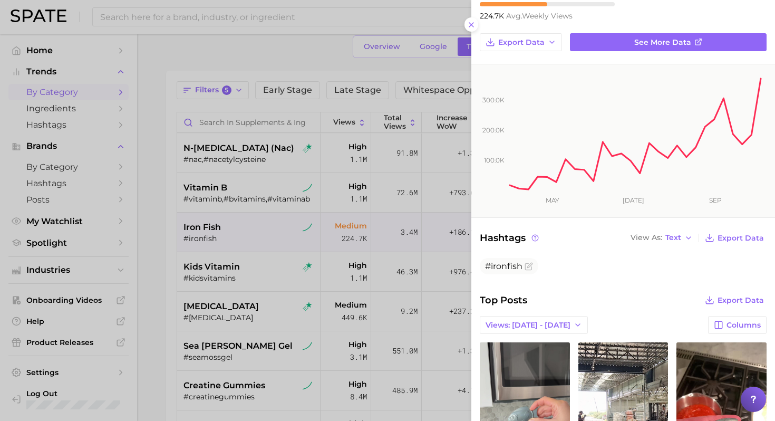
click at [199, 234] on div at bounding box center [387, 210] width 775 height 421
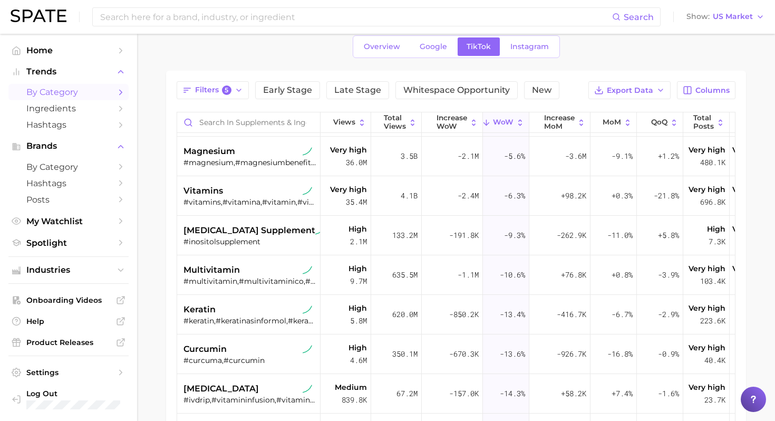
scroll to position [0, 0]
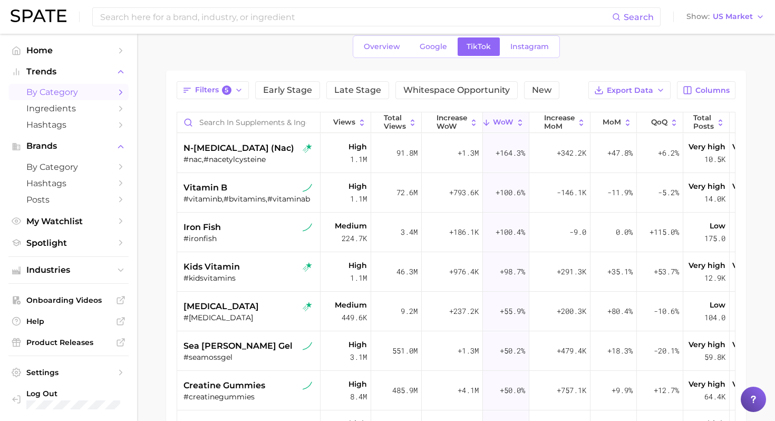
click at [291, 55] on div "Overview Google TikTok Instagram" at bounding box center [456, 46] width 580 height 23
click at [325, 49] on div "Overview Google TikTok Instagram" at bounding box center [456, 46] width 580 height 23
click at [327, 57] on div "Overview Google TikTok Instagram" at bounding box center [456, 46] width 580 height 23
click at [215, 83] on button "Filters 5" at bounding box center [213, 90] width 72 height 18
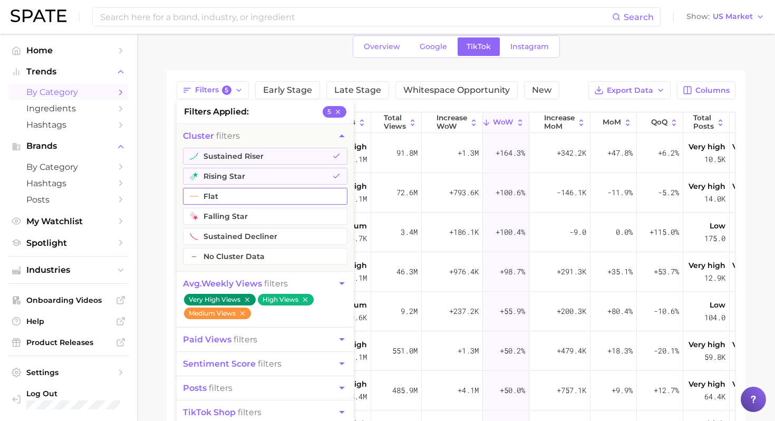
click at [256, 198] on button "flat" at bounding box center [265, 196] width 165 height 17
click at [158, 212] on main "1. wellness 2. supplements & ingestibles 3. Subcategory Overview Google TikTok …" at bounding box center [456, 290] width 638 height 611
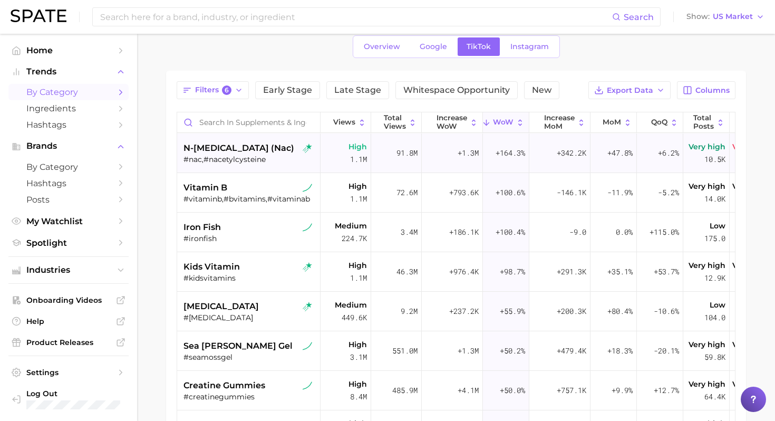
click at [284, 145] on div "n-[MEDICAL_DATA] (nac)" at bounding box center [250, 148] width 133 height 13
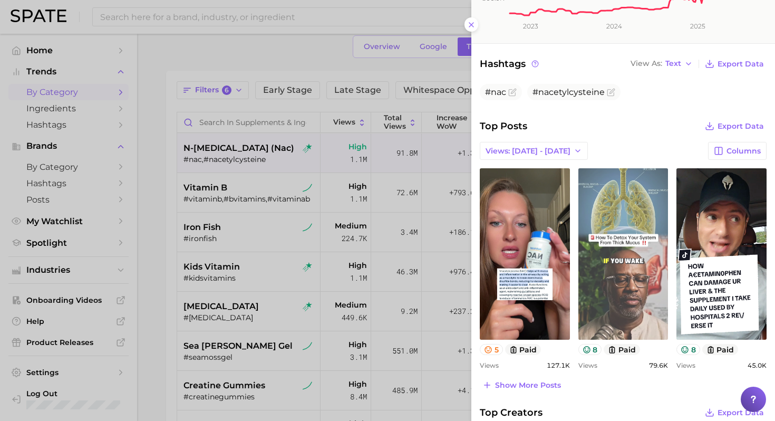
scroll to position [297, 0]
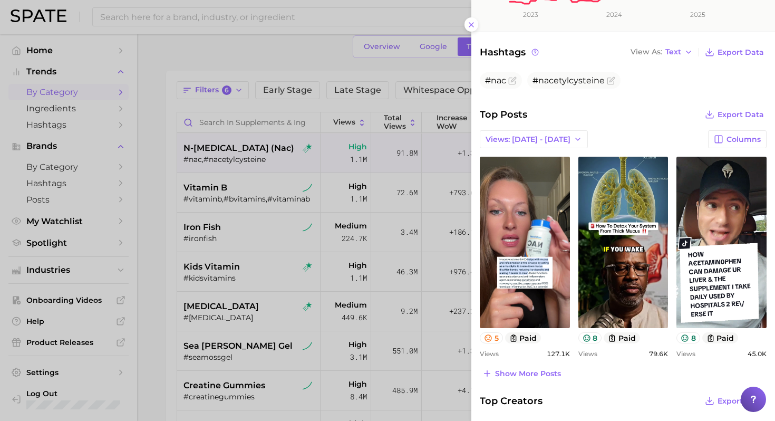
click at [262, 289] on div at bounding box center [387, 210] width 775 height 421
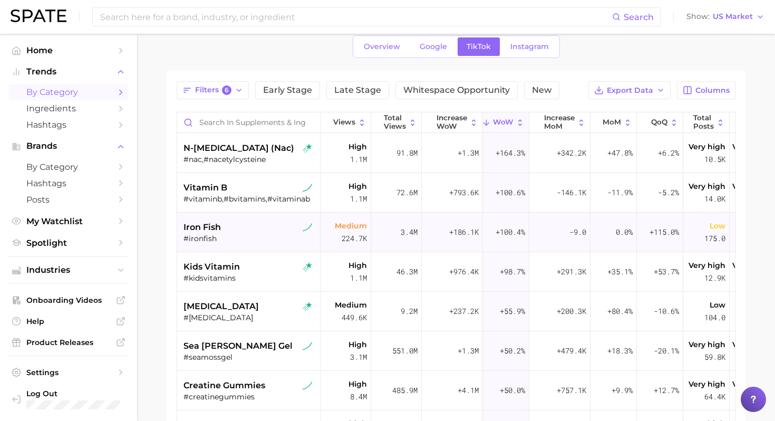
click at [254, 229] on div "iron fish" at bounding box center [250, 227] width 133 height 13
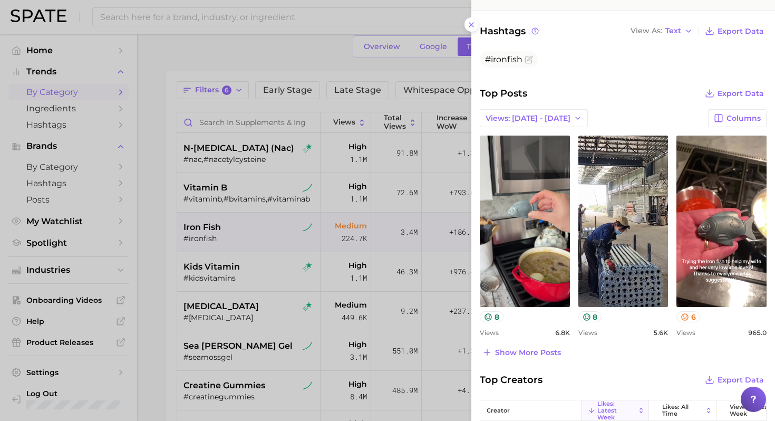
scroll to position [332, 0]
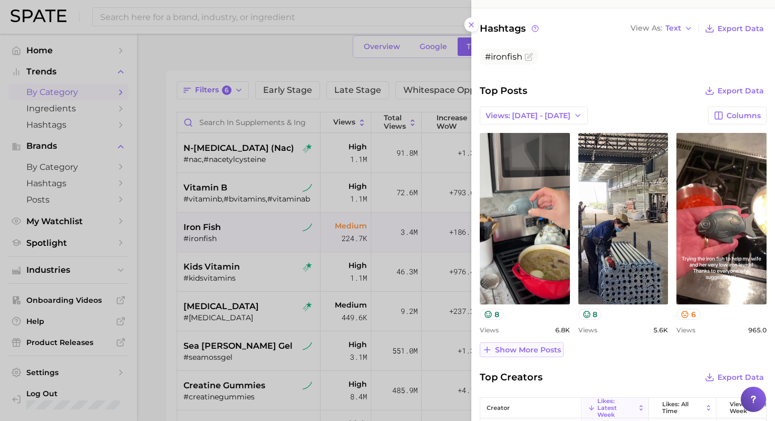
click at [522, 350] on span "Show more posts" at bounding box center [528, 349] width 66 height 9
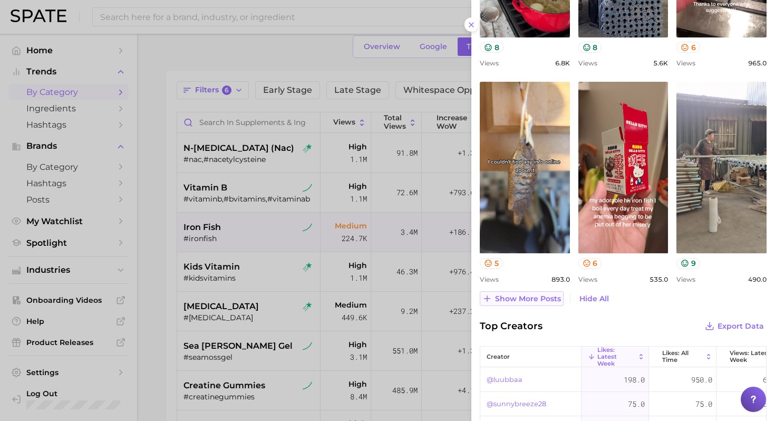
scroll to position [605, 0]
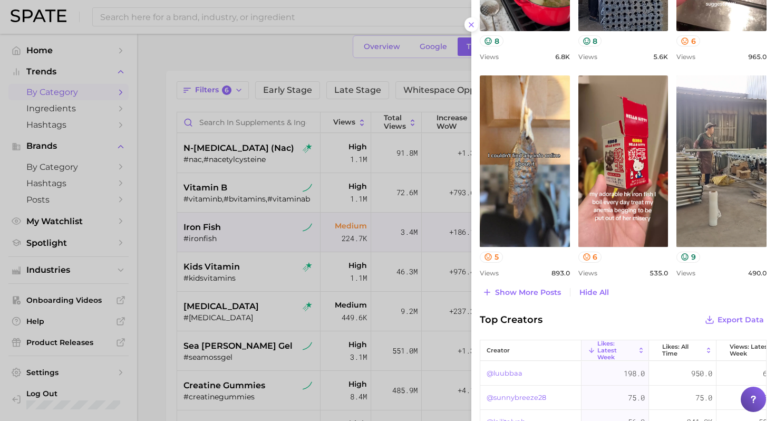
click at [238, 306] on div at bounding box center [387, 210] width 775 height 421
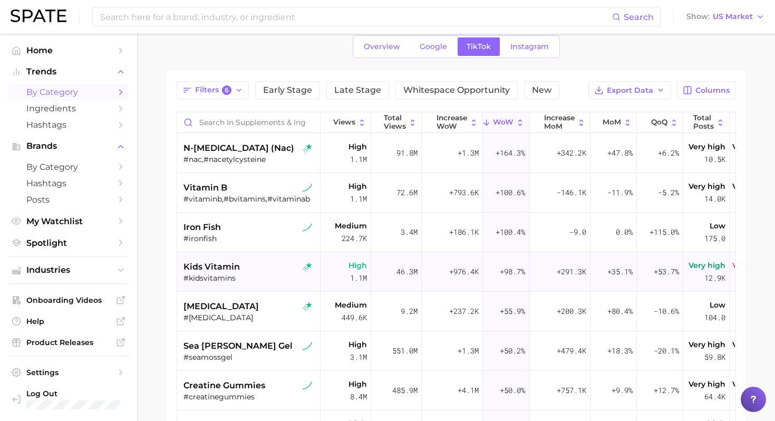
click at [256, 265] on div "kids vitamin" at bounding box center [250, 267] width 133 height 13
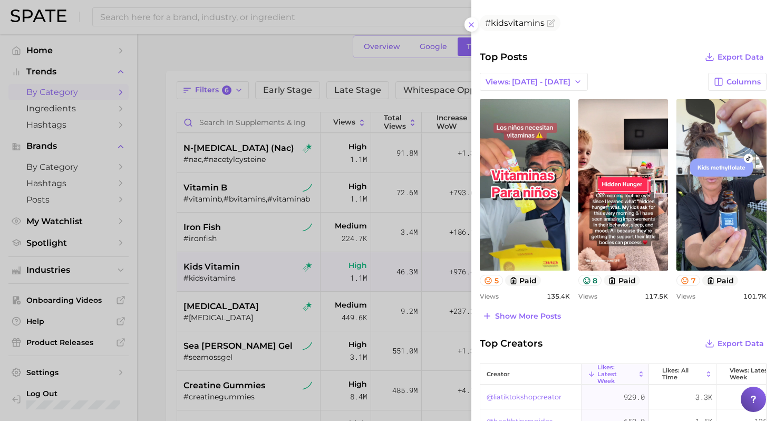
scroll to position [373, 0]
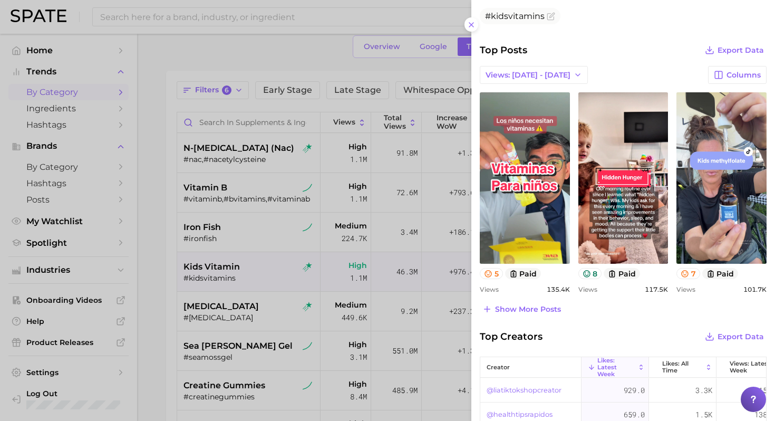
click at [522, 317] on div "category kids vitamin Add to Watchlist Kids vitamins are specially formulated s…" at bounding box center [624, 99] width 304 height 945
click at [522, 312] on span "Show more posts" at bounding box center [528, 309] width 66 height 9
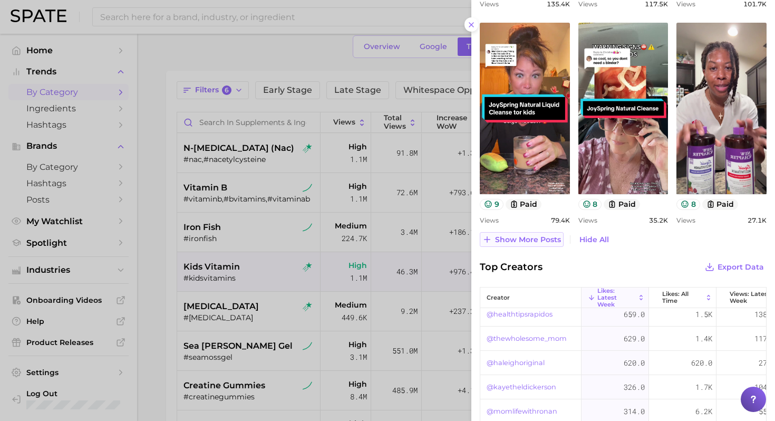
scroll to position [0, 0]
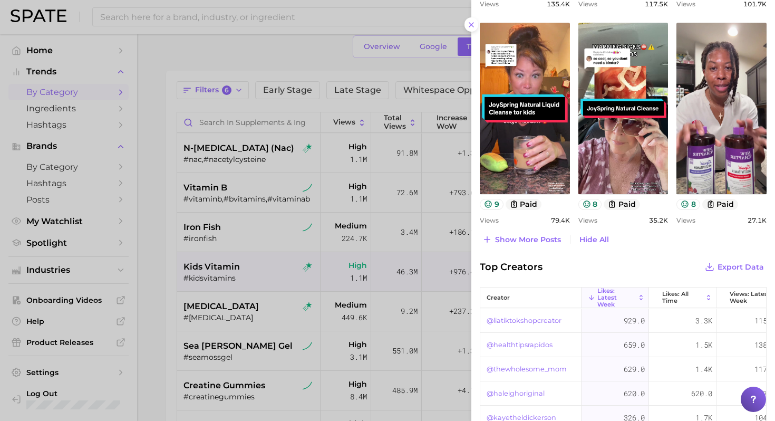
click at [296, 268] on div at bounding box center [387, 210] width 775 height 421
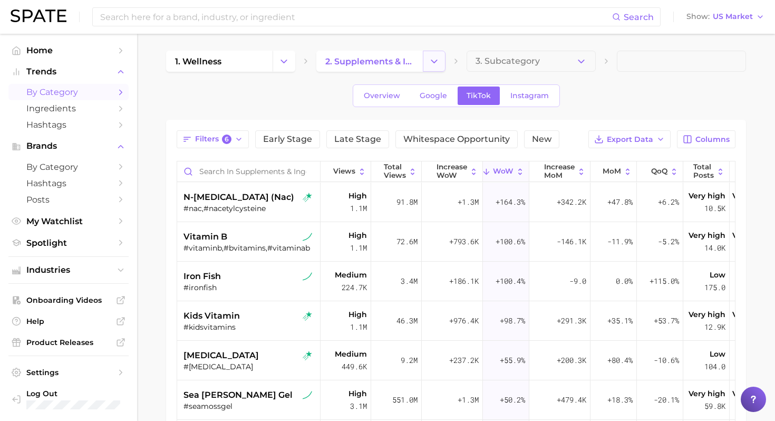
click at [434, 56] on icon "Change Category" at bounding box center [434, 61] width 11 height 11
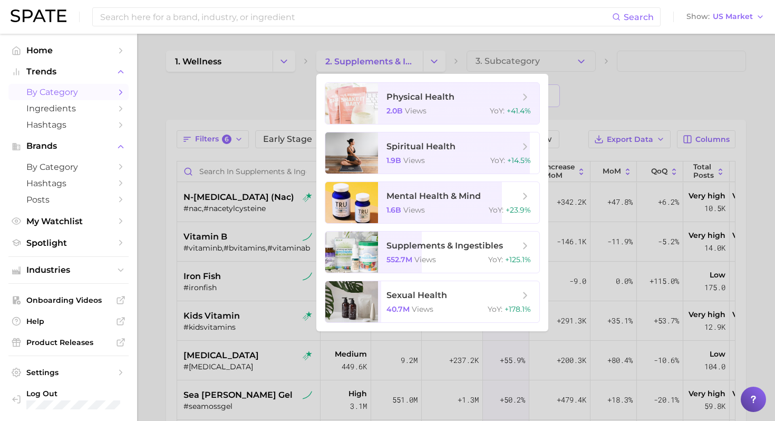
click at [279, 57] on div at bounding box center [387, 210] width 775 height 421
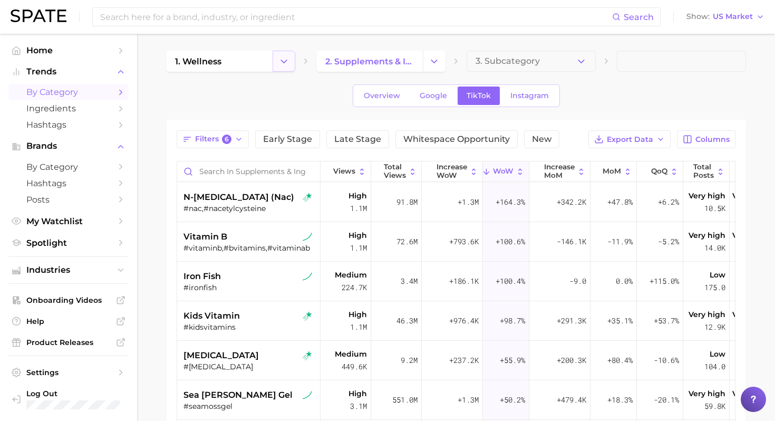
click at [284, 63] on icon "Change Category" at bounding box center [283, 61] width 11 height 11
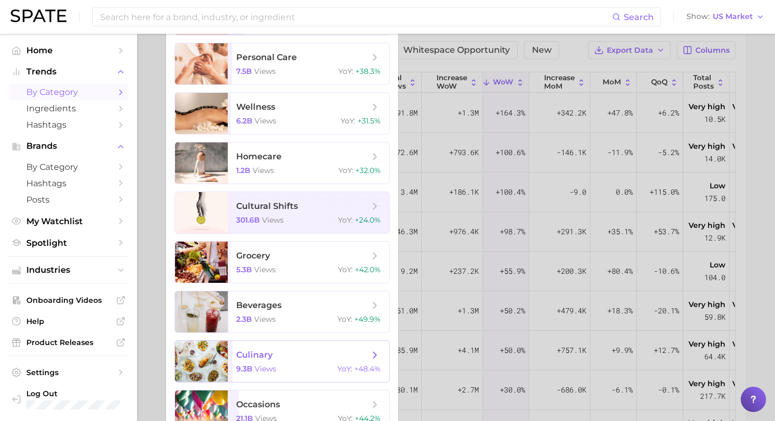
click at [292, 364] on div "9.3b views YoY : +48.4%" at bounding box center [308, 368] width 145 height 9
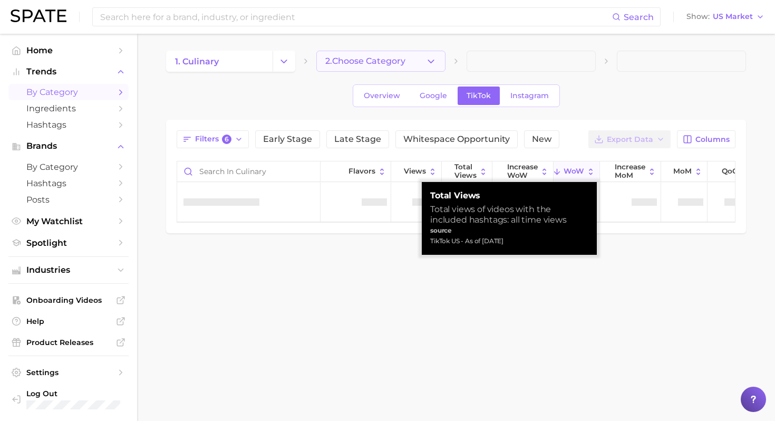
click at [416, 60] on button "2. Choose Category" at bounding box center [380, 61] width 129 height 21
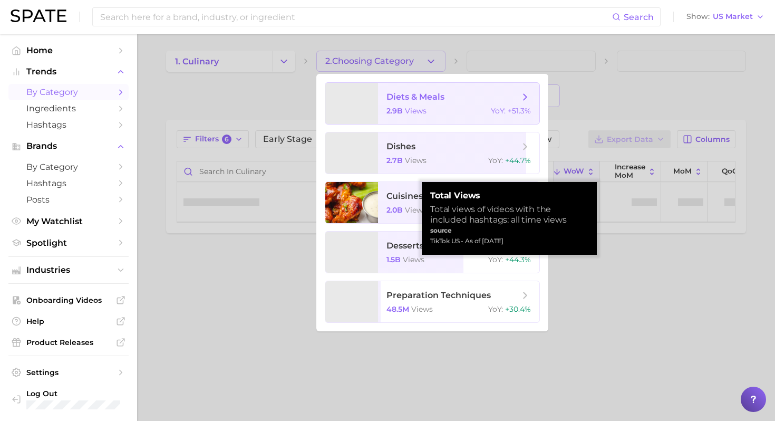
click at [424, 97] on span "diets & meals" at bounding box center [416, 97] width 58 height 10
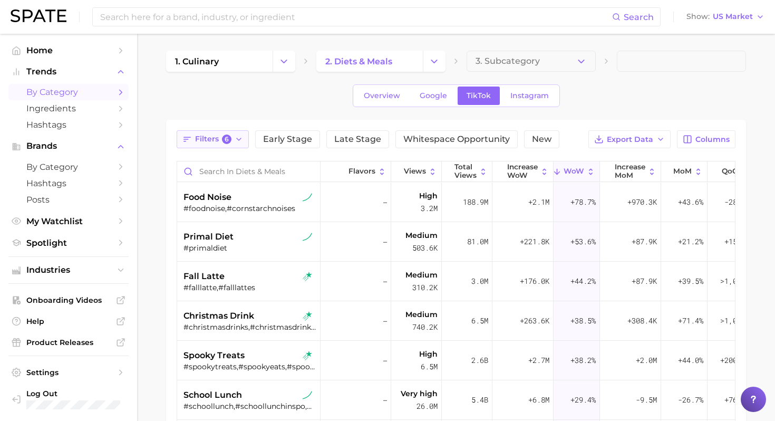
click at [212, 139] on span "Filters 6" at bounding box center [213, 138] width 36 height 9
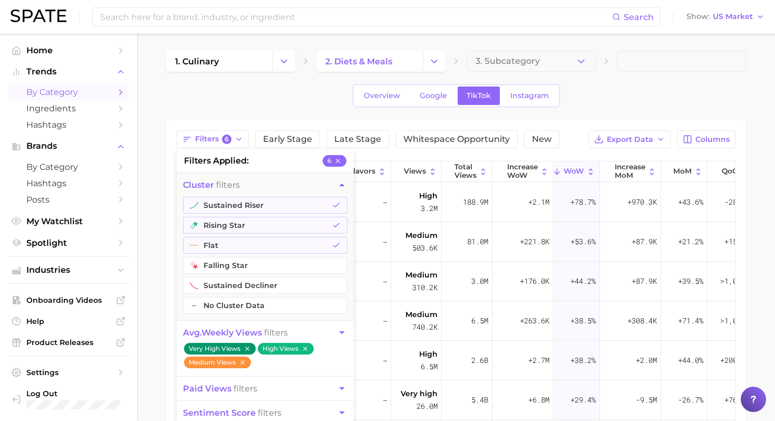
click at [157, 211] on main "1. culinary 2. diets & meals 3. Subcategory Overview Google TikTok Instagram Fi…" at bounding box center [456, 339] width 638 height 611
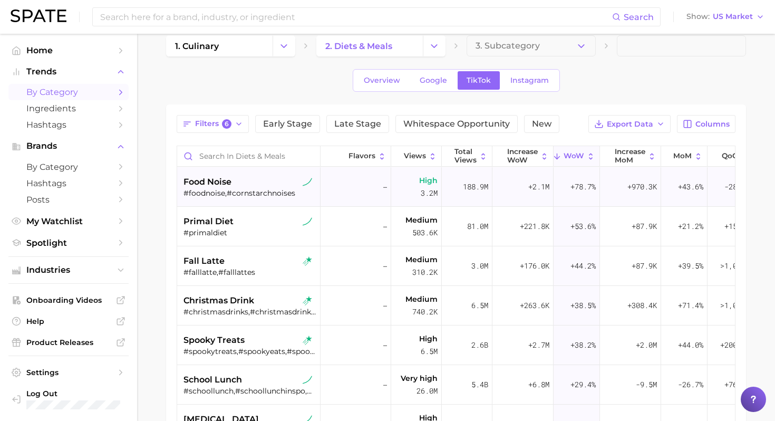
click at [252, 193] on div "#foodnoise,#cornstarchnoises" at bounding box center [250, 192] width 133 height 9
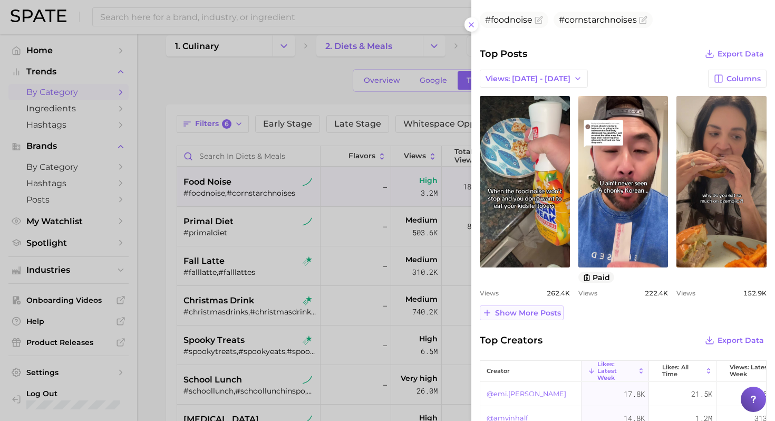
click at [522, 311] on span "Show more posts" at bounding box center [528, 313] width 66 height 9
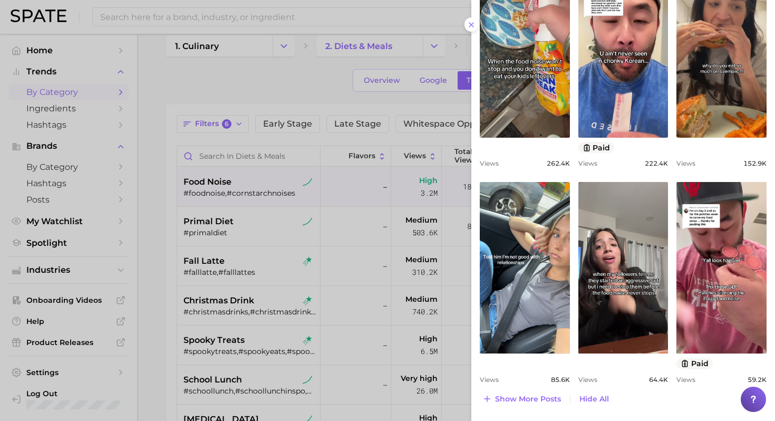
click at [265, 229] on div at bounding box center [387, 210] width 775 height 421
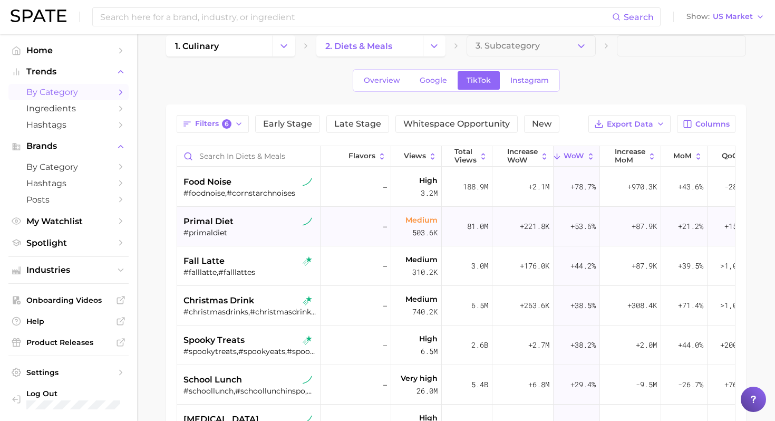
click at [248, 228] on div "#primaldiet" at bounding box center [250, 232] width 133 height 9
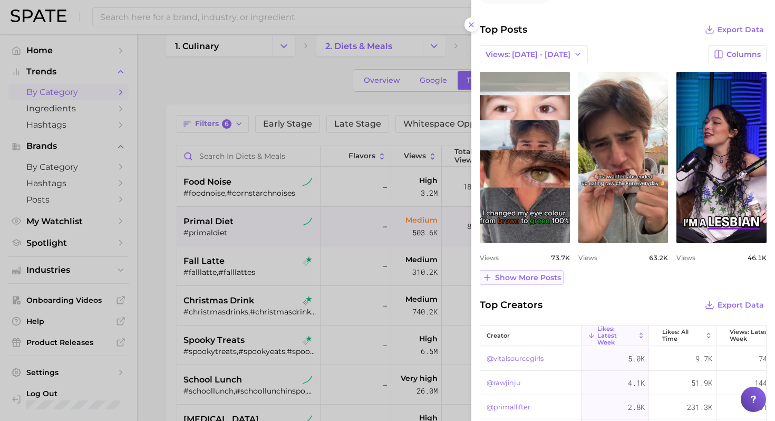
click at [522, 271] on button "Show more posts" at bounding box center [522, 277] width 84 height 15
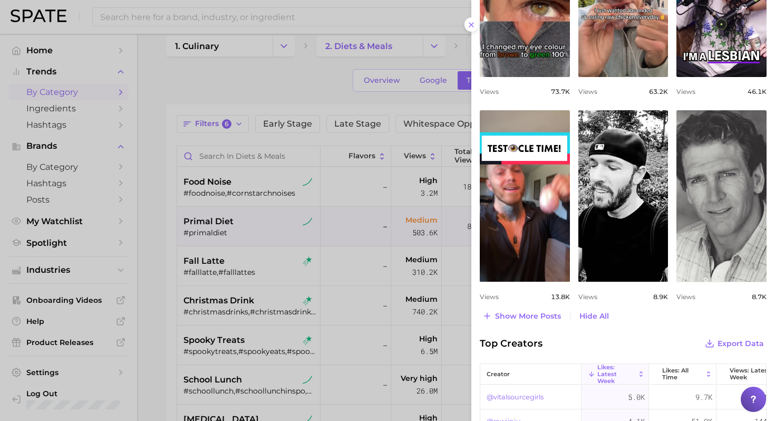
click at [224, 261] on div at bounding box center [387, 210] width 775 height 421
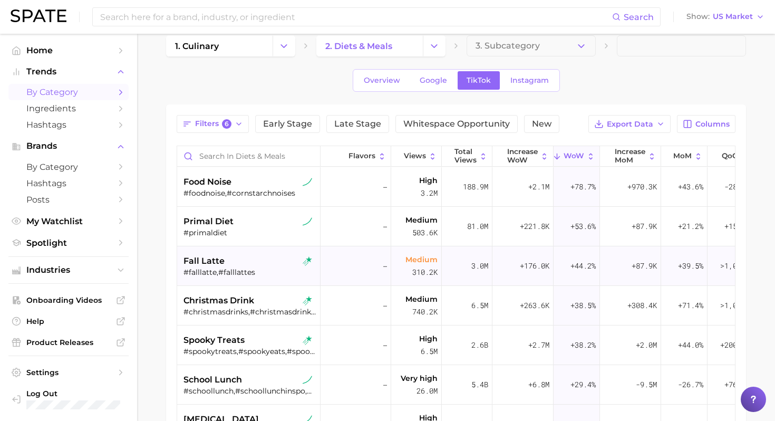
click at [261, 265] on div "fall latte" at bounding box center [250, 261] width 133 height 13
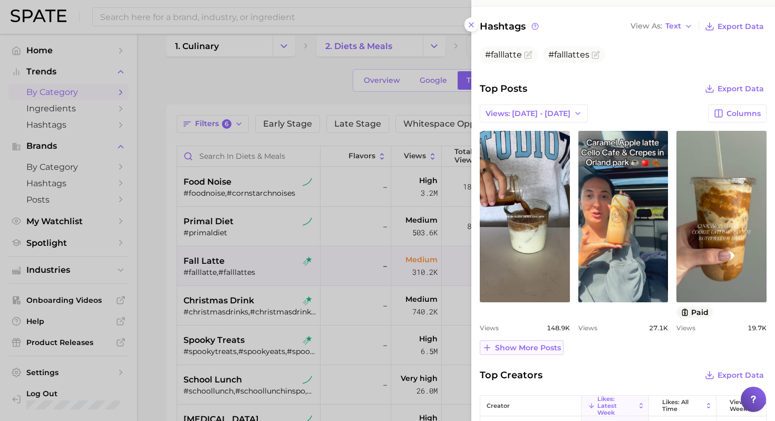
click at [522, 348] on span "Show more posts" at bounding box center [528, 347] width 66 height 9
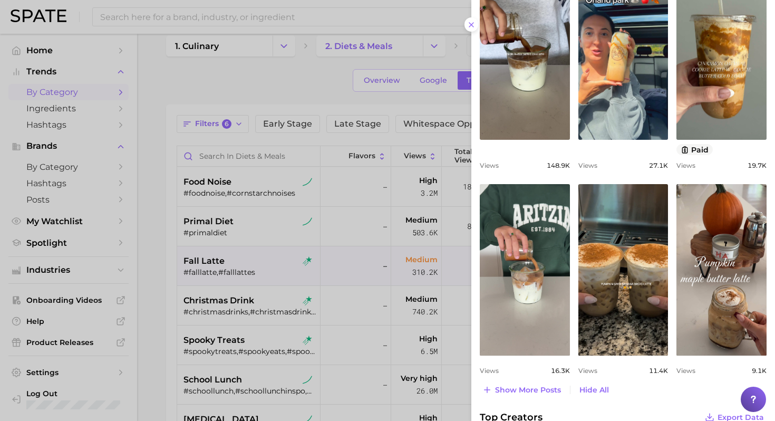
click at [295, 315] on div at bounding box center [387, 210] width 775 height 421
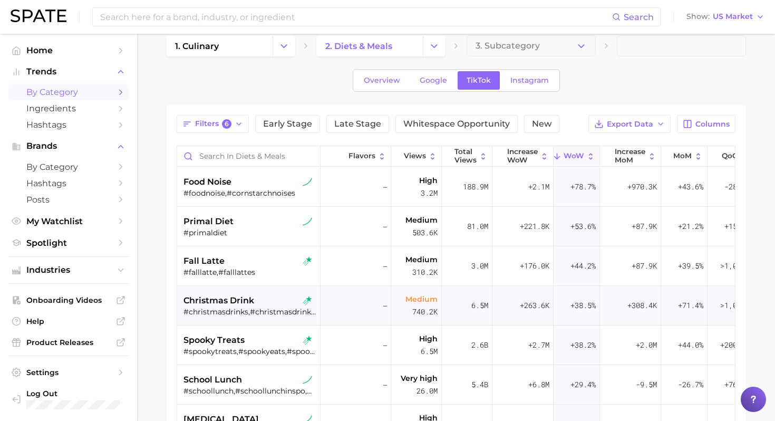
click at [247, 301] on span "christmas drink" at bounding box center [219, 300] width 71 height 13
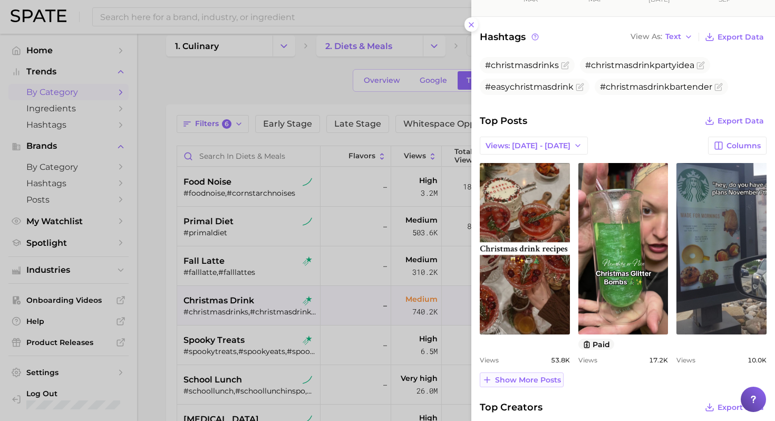
click at [522, 376] on span "Show more posts" at bounding box center [528, 380] width 66 height 9
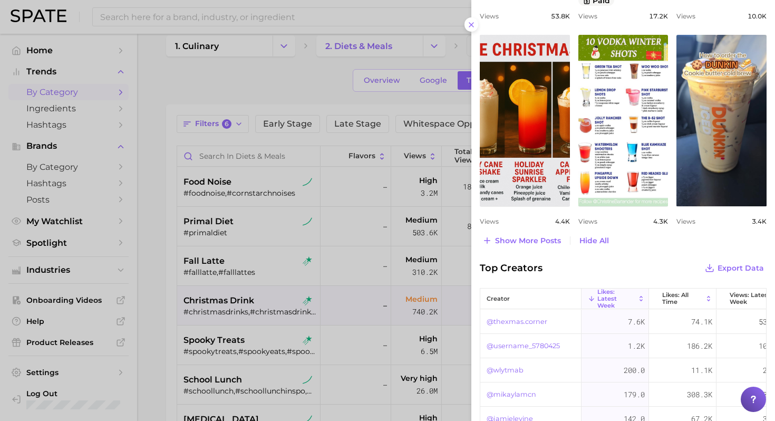
click at [264, 318] on div at bounding box center [387, 210] width 775 height 421
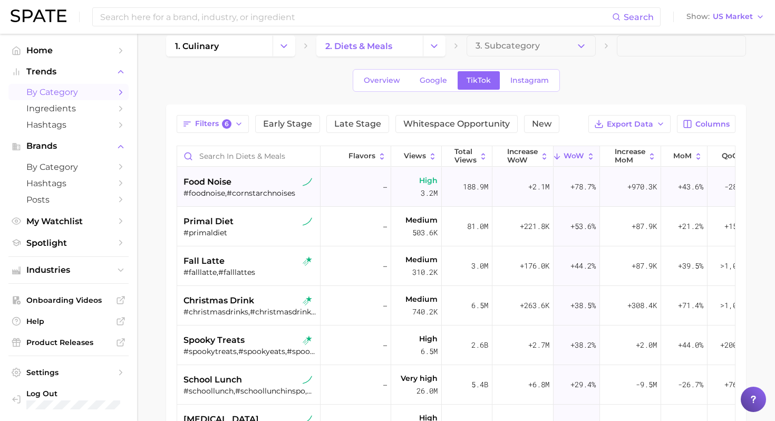
click at [256, 185] on div "food noise" at bounding box center [250, 182] width 133 height 13
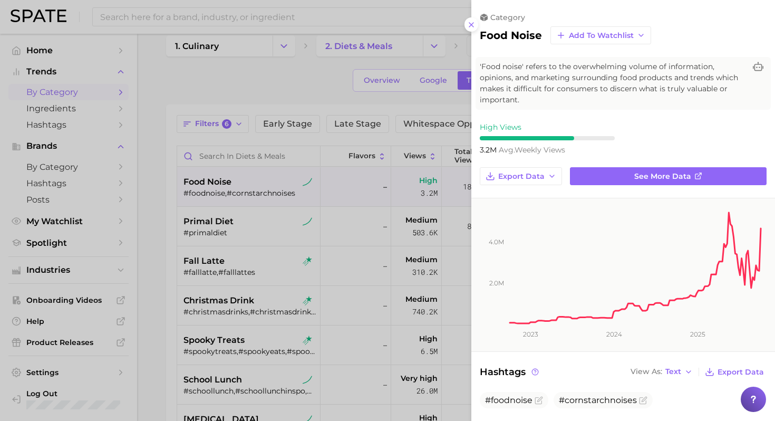
click at [214, 291] on div at bounding box center [387, 210] width 775 height 421
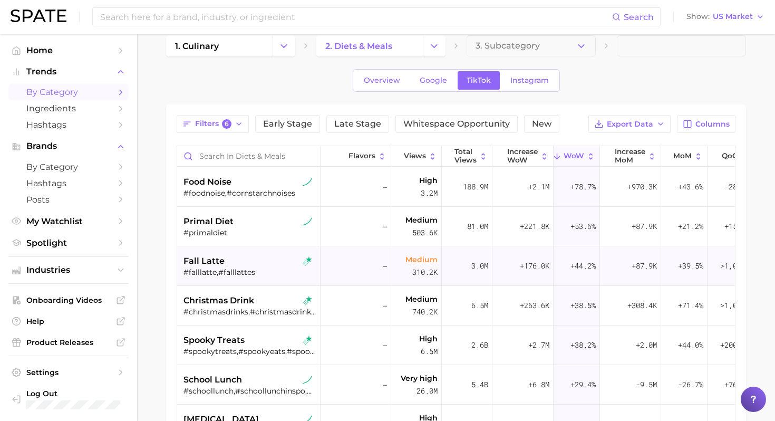
click at [253, 273] on div "#falllatte,#falllattes" at bounding box center [250, 271] width 133 height 9
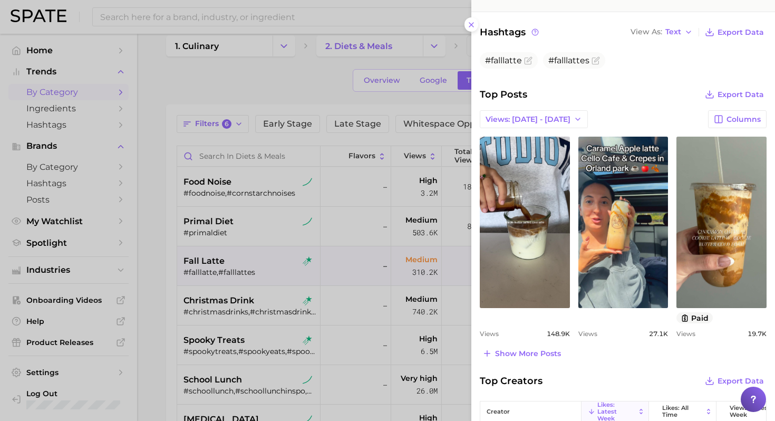
scroll to position [351, 0]
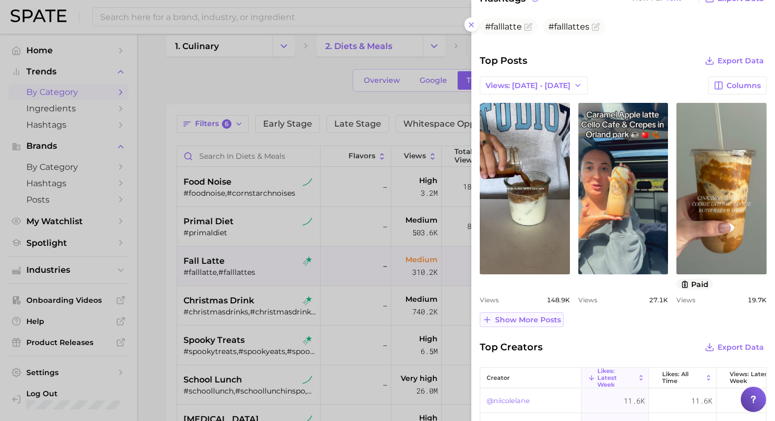
click at [522, 322] on span "Show more posts" at bounding box center [528, 319] width 66 height 9
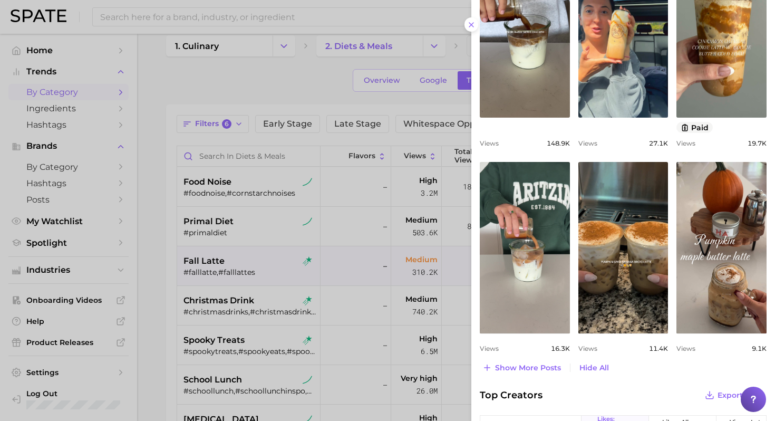
scroll to position [511, 0]
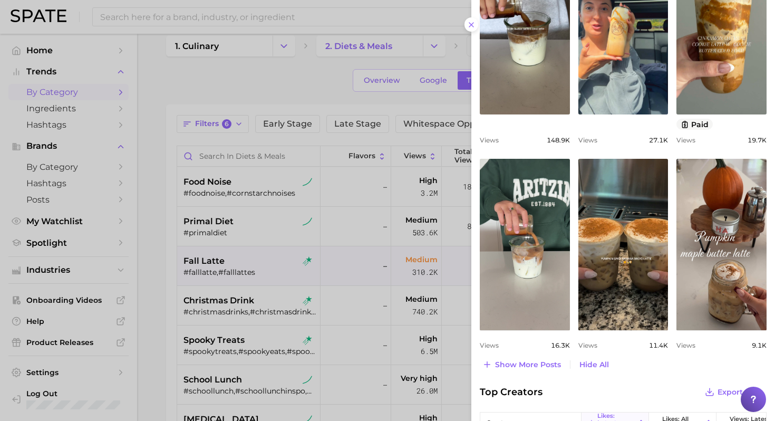
click at [250, 290] on div at bounding box center [387, 210] width 775 height 421
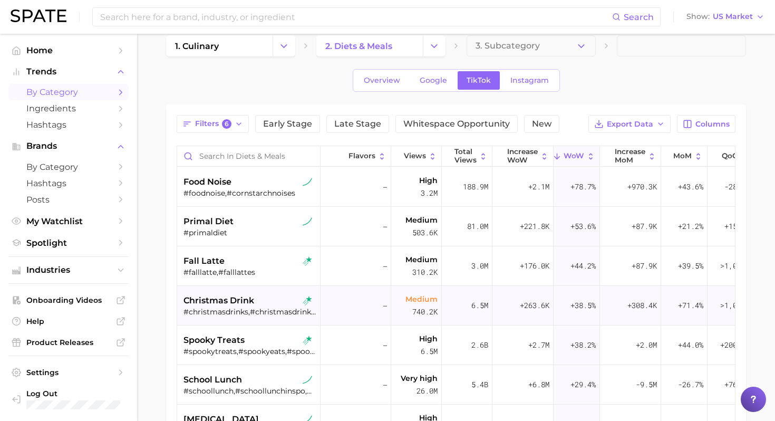
click at [273, 302] on div "christmas drink" at bounding box center [250, 300] width 133 height 13
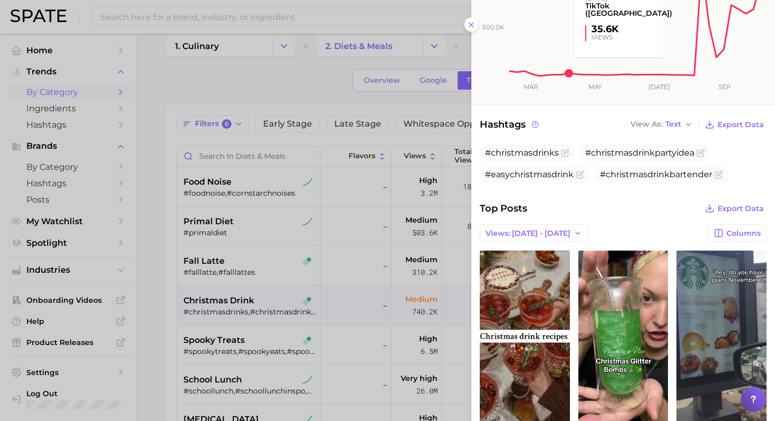
scroll to position [257, 0]
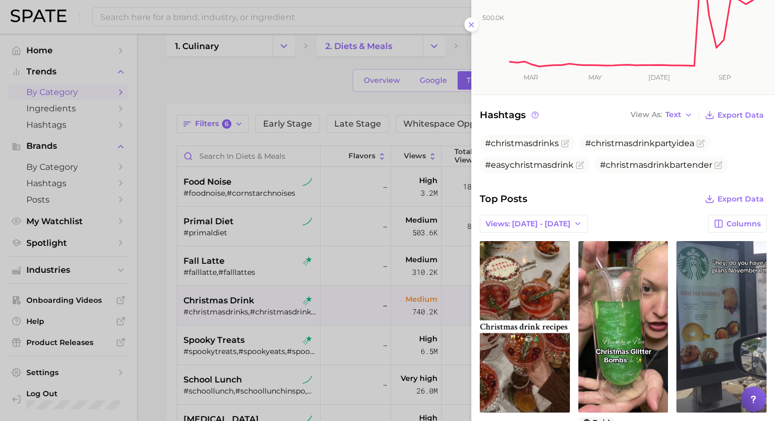
click at [293, 324] on div at bounding box center [387, 210] width 775 height 421
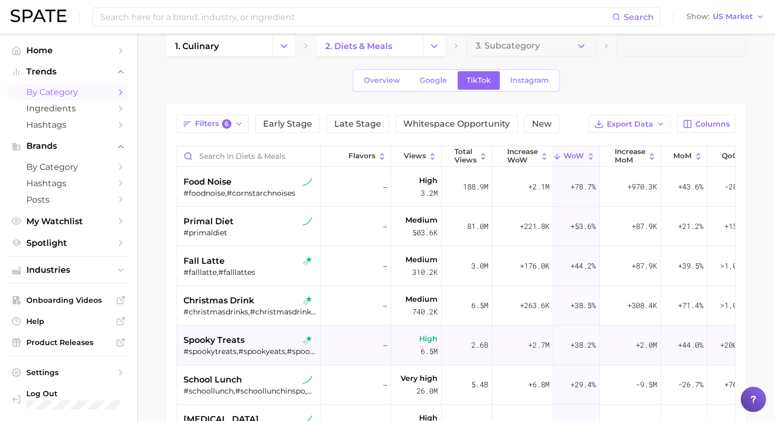
click at [269, 339] on div "spooky treats" at bounding box center [250, 340] width 133 height 13
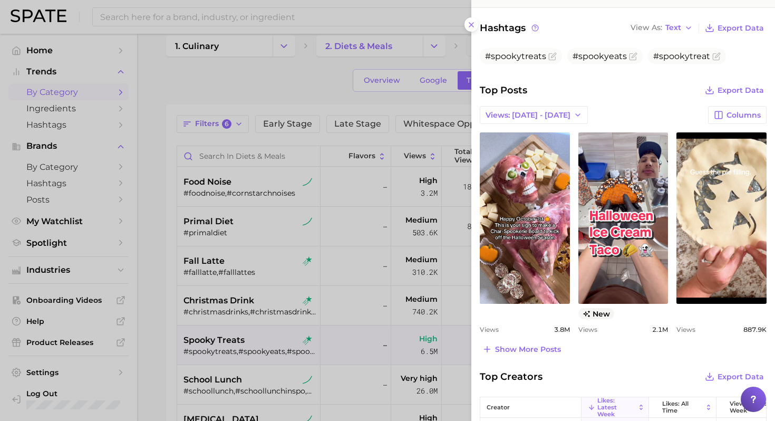
scroll to position [323, 0]
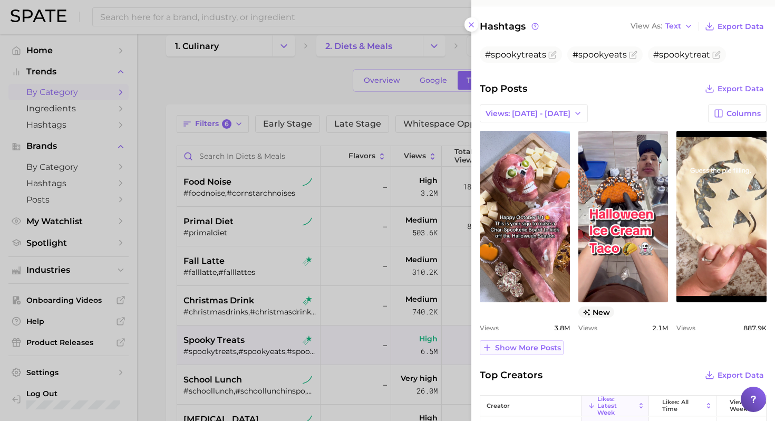
click at [515, 343] on span "Show more posts" at bounding box center [528, 347] width 66 height 9
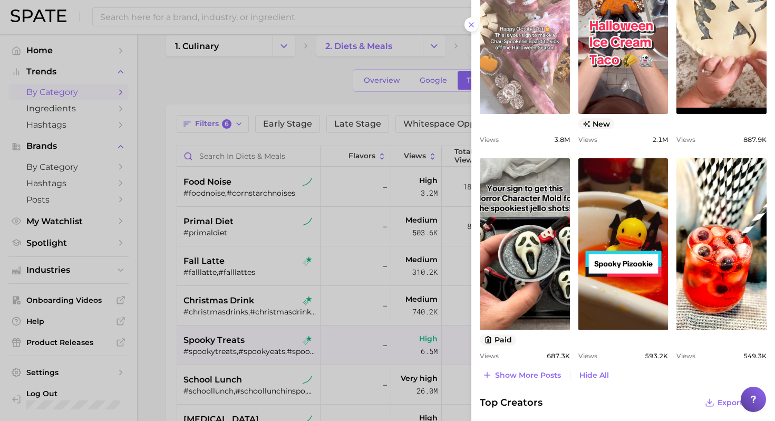
scroll to position [519, 0]
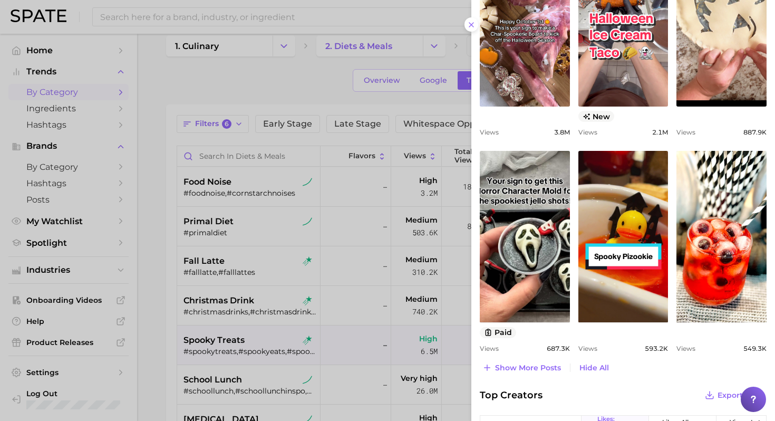
click at [272, 293] on div at bounding box center [387, 210] width 775 height 421
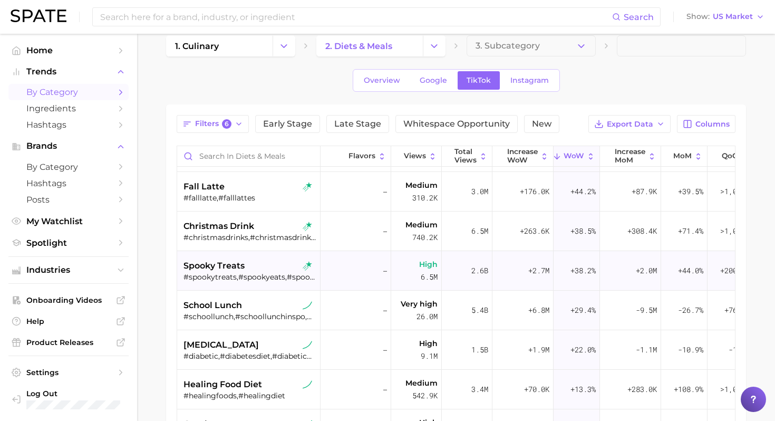
scroll to position [76, 0]
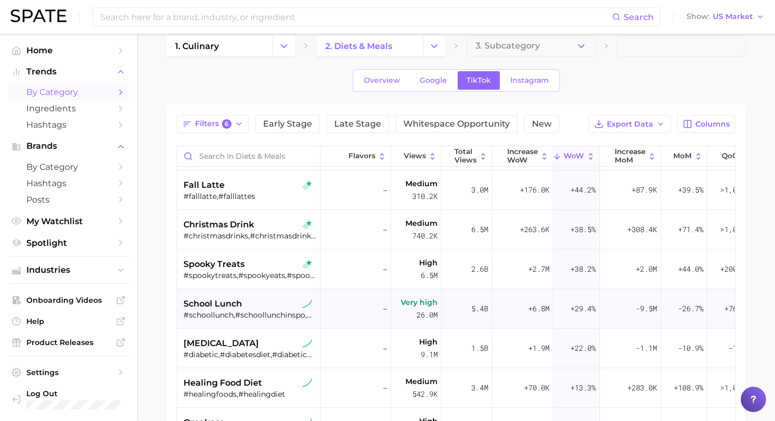
click at [270, 318] on div "#schoollunch,#schoollunchinspo,#schoollunchidea,#lunchesforschool" at bounding box center [250, 314] width 133 height 9
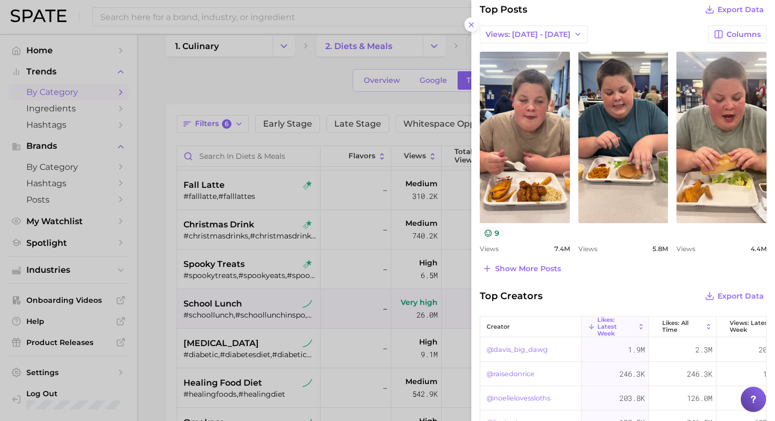
scroll to position [451, 0]
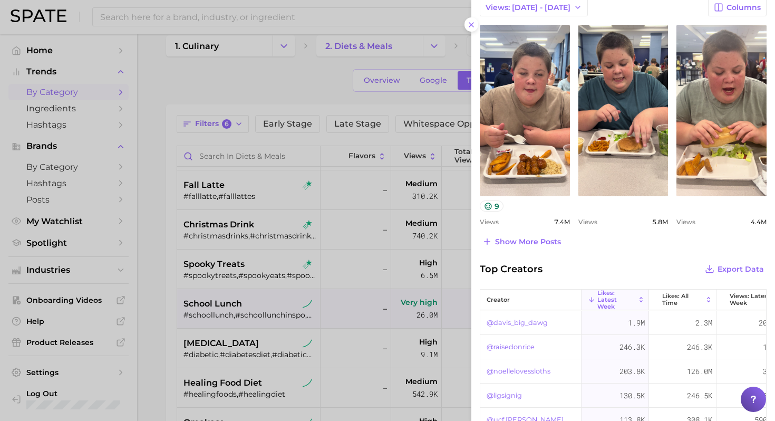
click at [237, 359] on div at bounding box center [387, 210] width 775 height 421
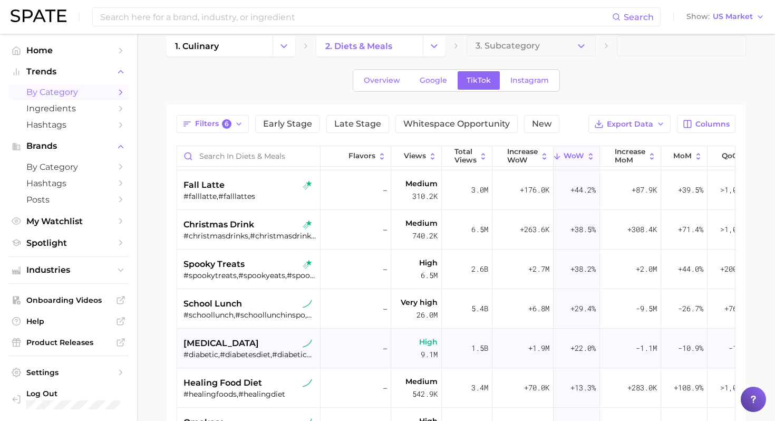
click at [249, 347] on div "[MEDICAL_DATA]" at bounding box center [250, 343] width 133 height 13
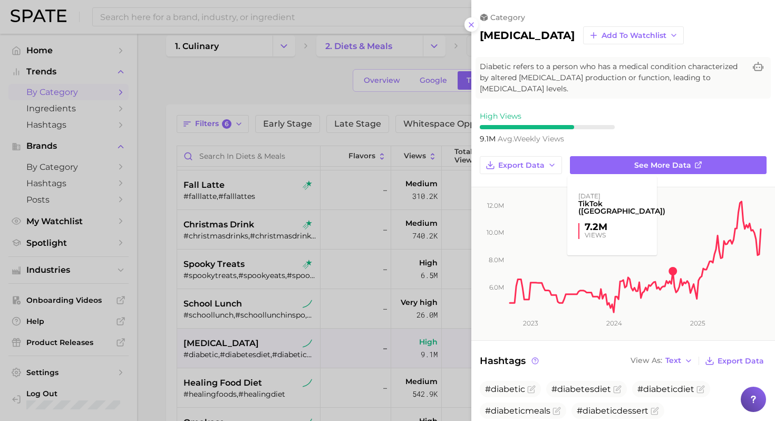
scroll to position [0, 0]
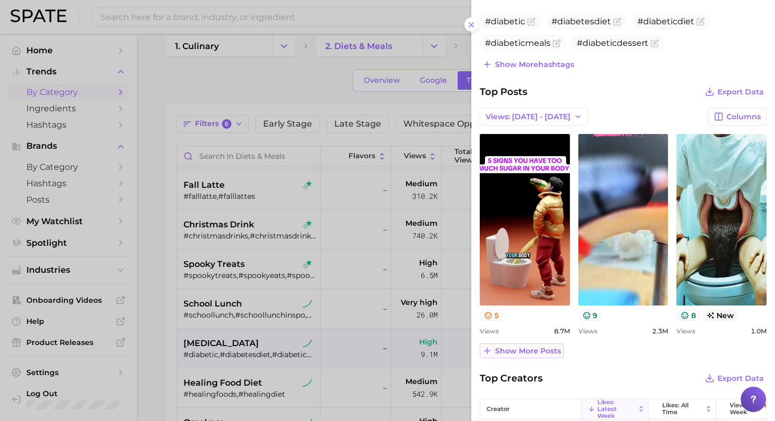
click at [514, 349] on span "Show more posts" at bounding box center [528, 351] width 66 height 9
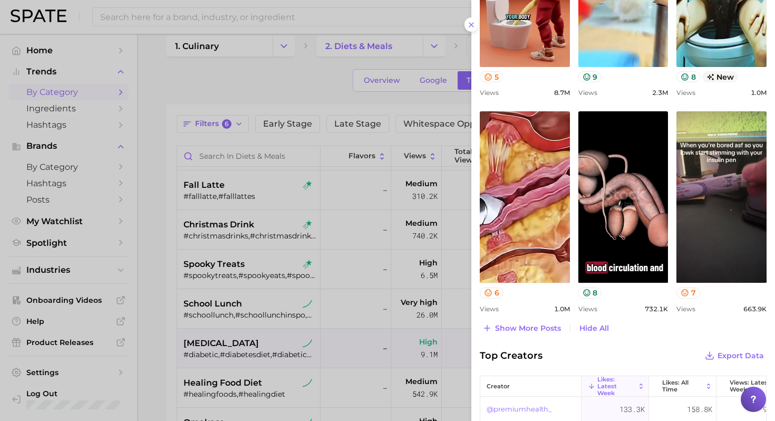
click at [285, 368] on div at bounding box center [387, 210] width 775 height 421
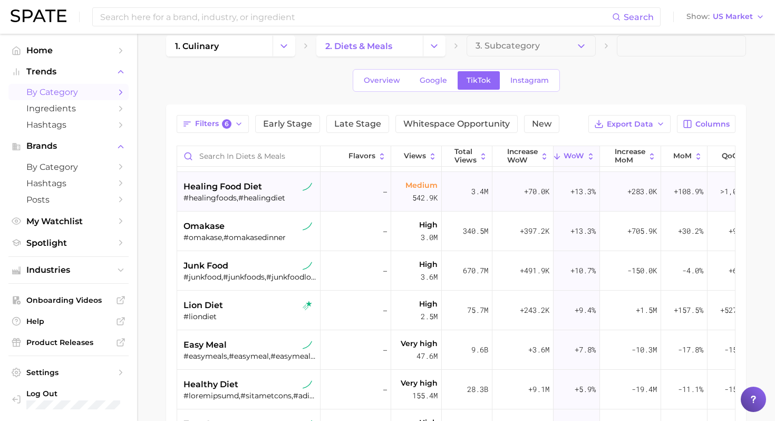
click at [246, 185] on span "healing food diet" at bounding box center [223, 186] width 79 height 13
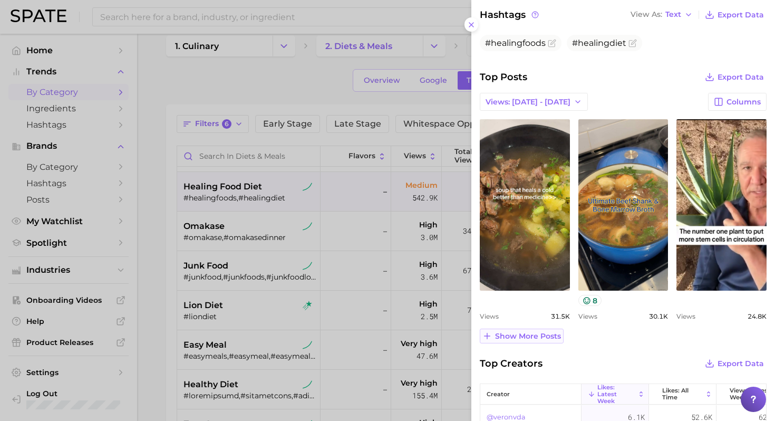
click at [522, 339] on span "Show more posts" at bounding box center [528, 336] width 66 height 9
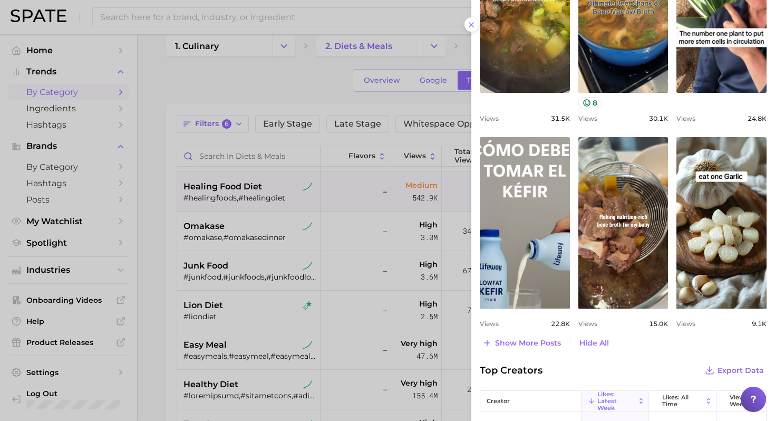
click at [335, 299] on div at bounding box center [387, 210] width 775 height 421
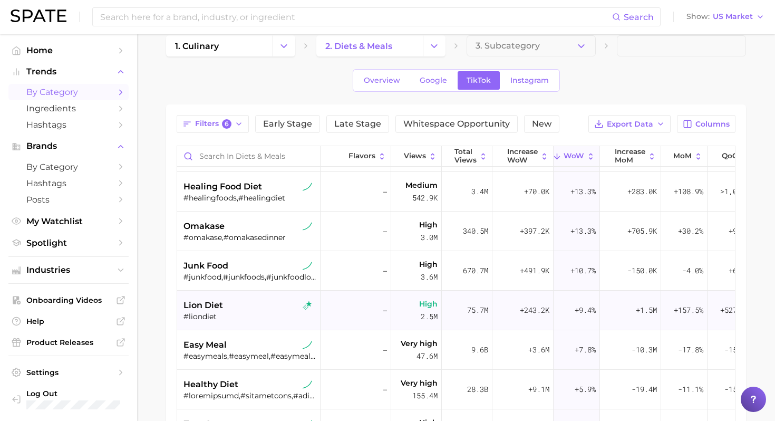
click at [241, 318] on div "#liondiet" at bounding box center [250, 316] width 133 height 9
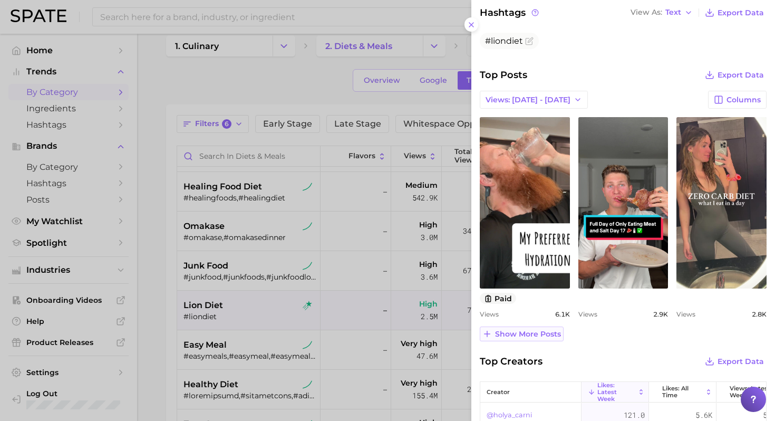
click at [522, 334] on span "Show more posts" at bounding box center [528, 334] width 66 height 9
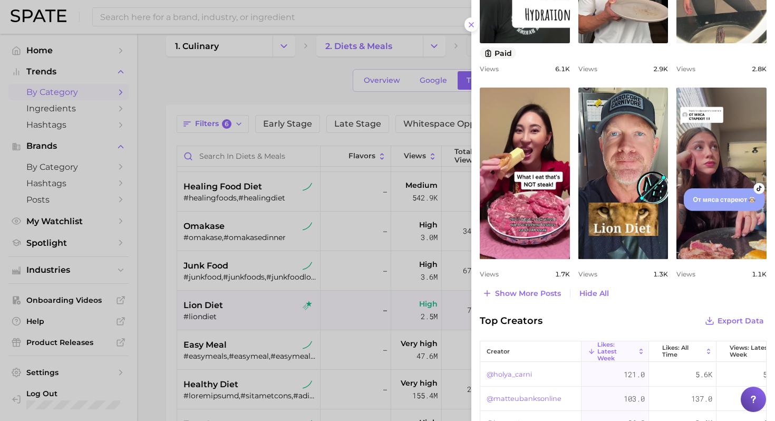
click at [271, 259] on div at bounding box center [387, 210] width 775 height 421
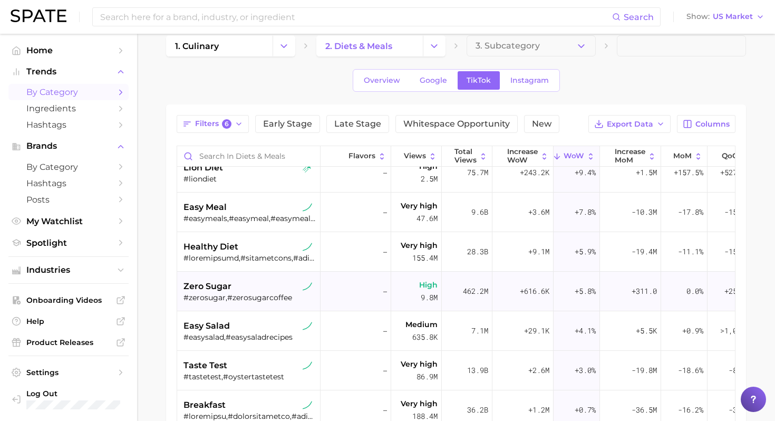
click at [265, 293] on div "#zerosugar,#zerosugarcoffee" at bounding box center [250, 297] width 133 height 9
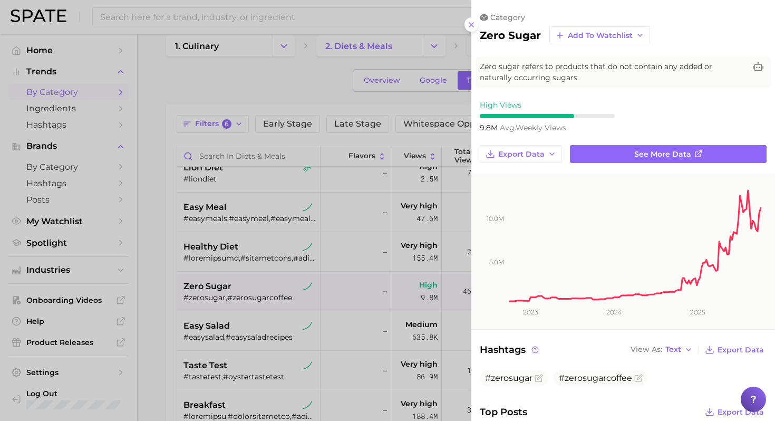
click at [301, 86] on div at bounding box center [387, 210] width 775 height 421
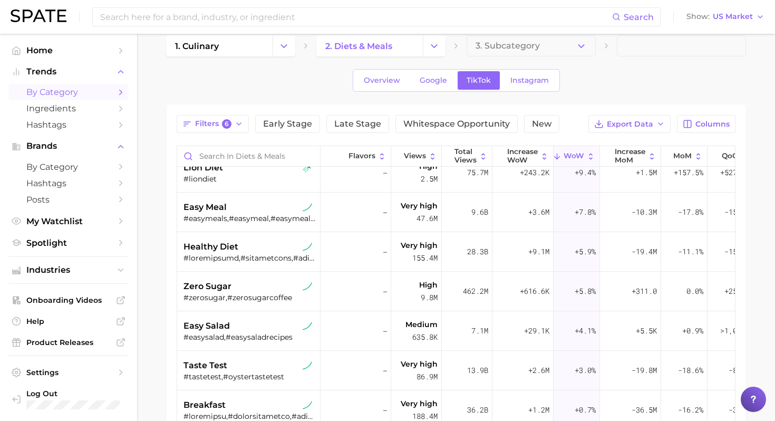
click at [151, 224] on main "1. culinary 2. diets & meals 3. Subcategory Overview Google TikTok Instagram Fi…" at bounding box center [456, 323] width 638 height 611
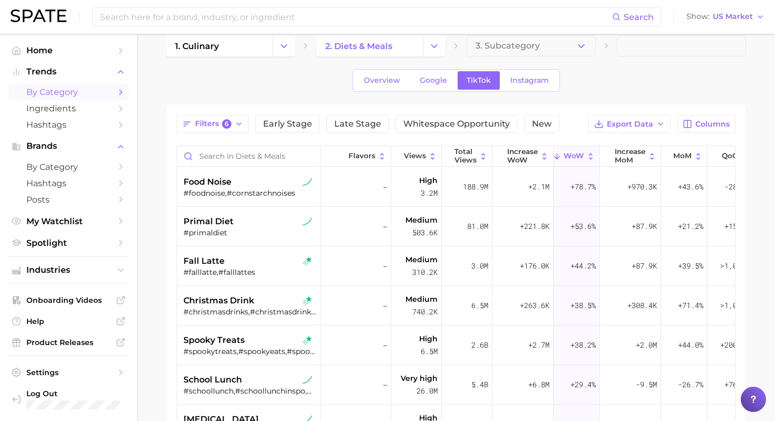
click at [522, 74] on div "Overview Google TikTok Instagram" at bounding box center [456, 80] width 580 height 23
